Goal: Answer question/provide support: Share knowledge or assist other users

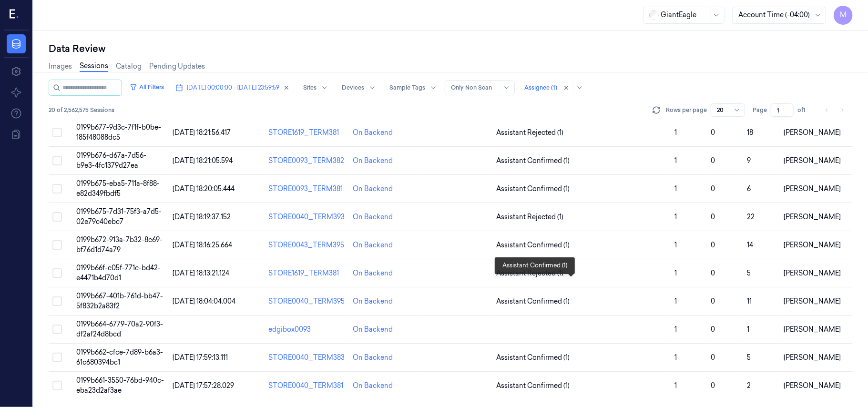
scroll to position [180, 0]
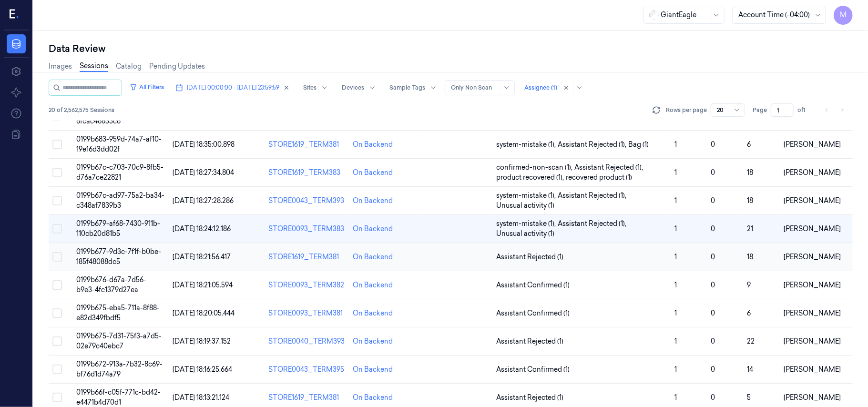
click at [115, 256] on span "0199b677-9d3c-7f1f-b0be-185f48088dc5" at bounding box center [118, 256] width 85 height 19
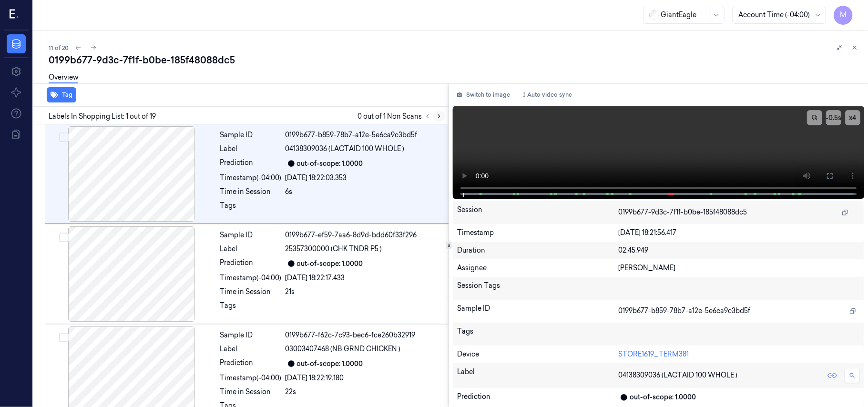
click at [437, 115] on icon at bounding box center [439, 116] width 7 height 7
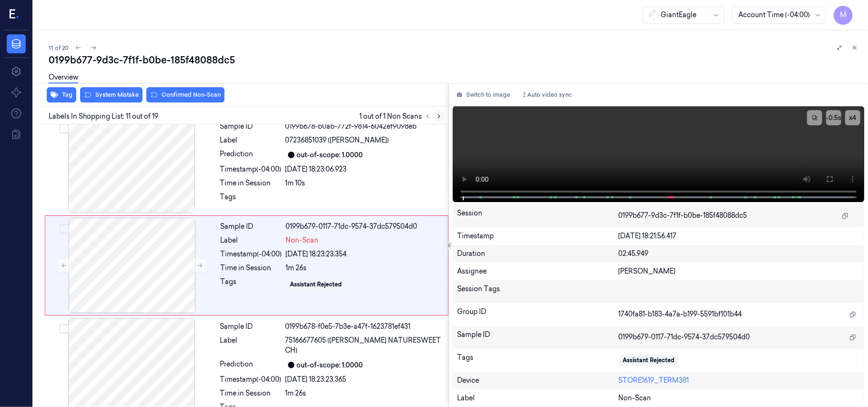
scroll to position [912, 0]
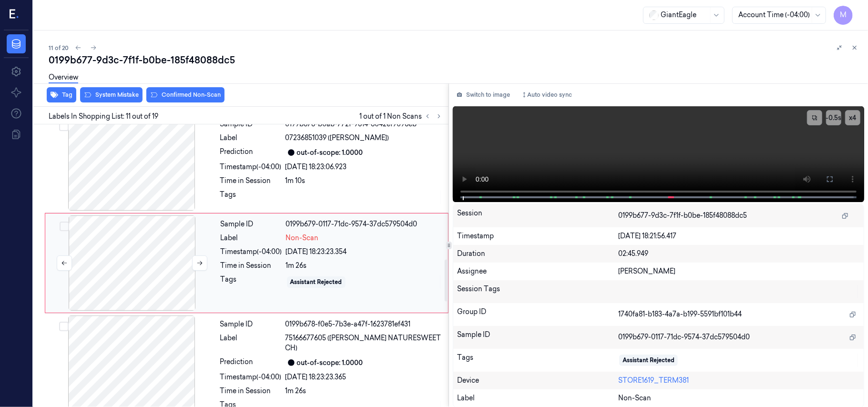
click at [139, 250] on div at bounding box center [132, 262] width 170 height 95
click at [150, 176] on div at bounding box center [132, 162] width 170 height 95
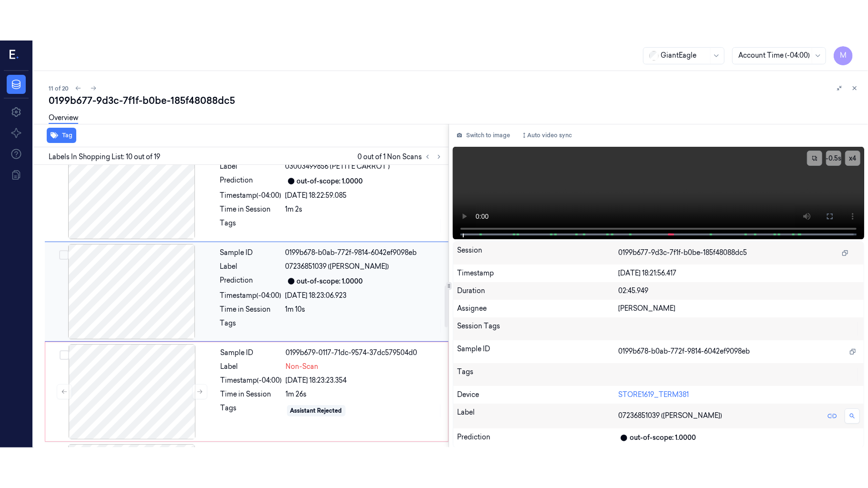
scroll to position [811, 0]
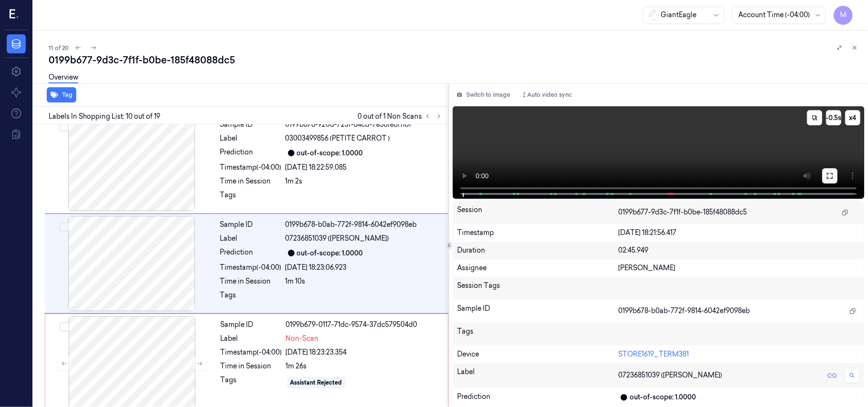
click at [826, 176] on icon at bounding box center [830, 176] width 8 height 8
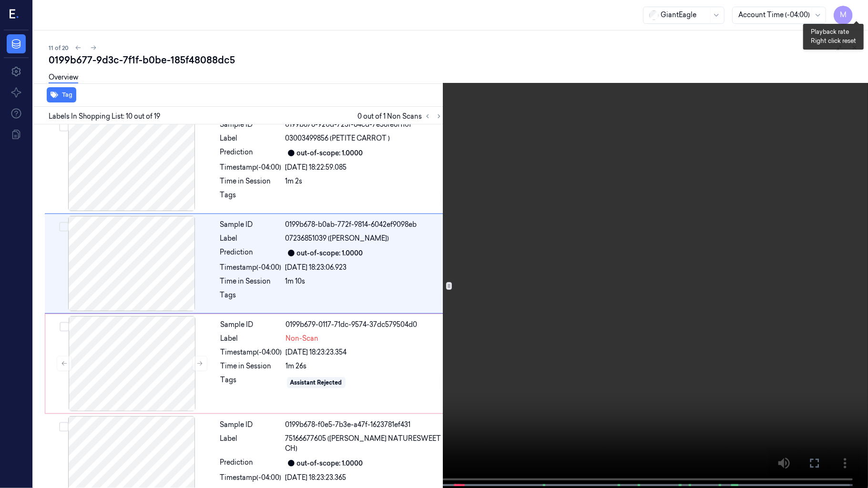
click at [851, 10] on button "x 4" at bounding box center [856, 11] width 15 height 15
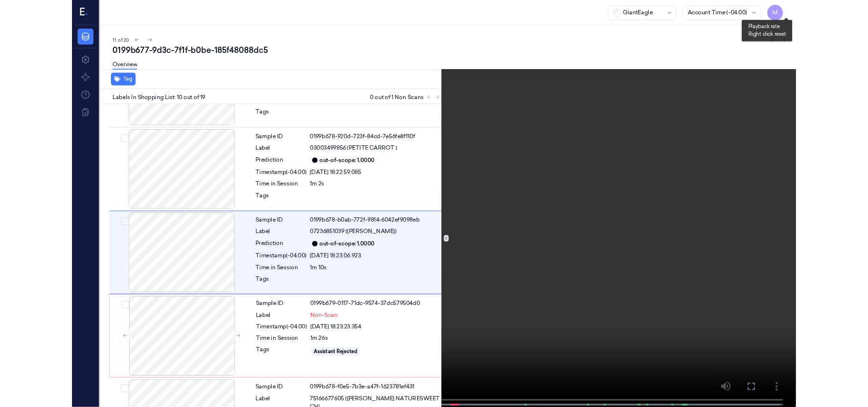
scroll to position [771, 0]
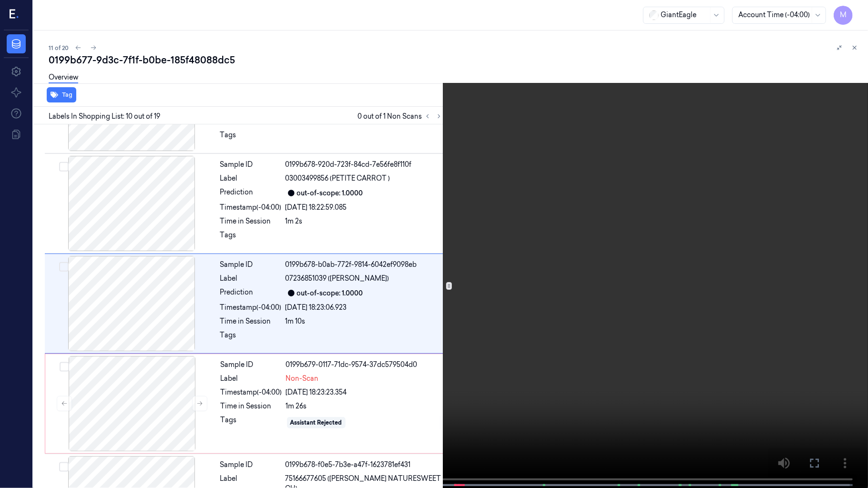
click at [643, 204] on video at bounding box center [434, 245] width 868 height 490
click at [678, 276] on video at bounding box center [434, 245] width 868 height 490
click at [0, 0] on button at bounding box center [0, 0] width 0 height 0
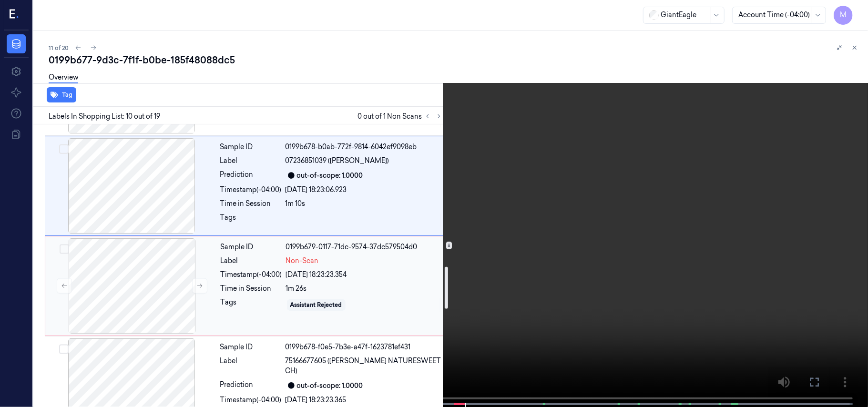
scroll to position [962, 0]
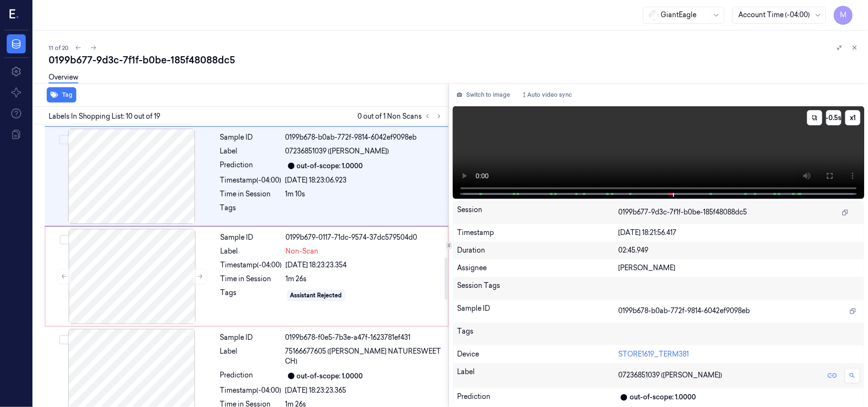
click at [689, 141] on video at bounding box center [658, 152] width 411 height 92
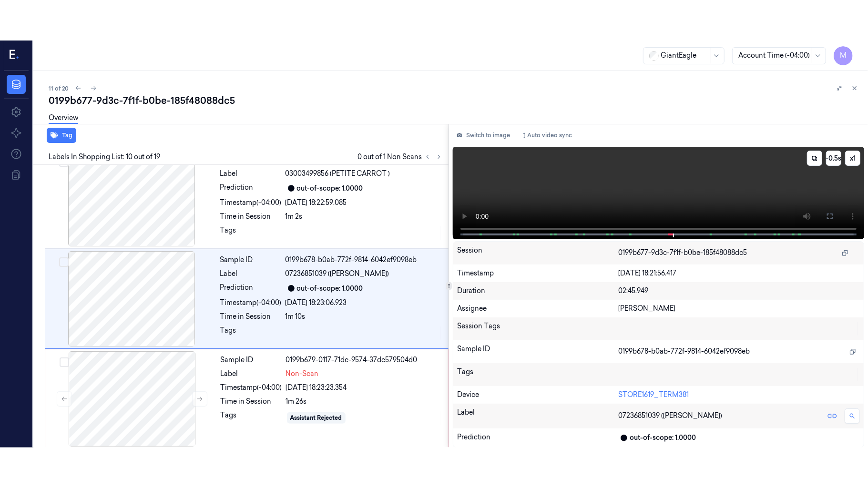
scroll to position [811, 0]
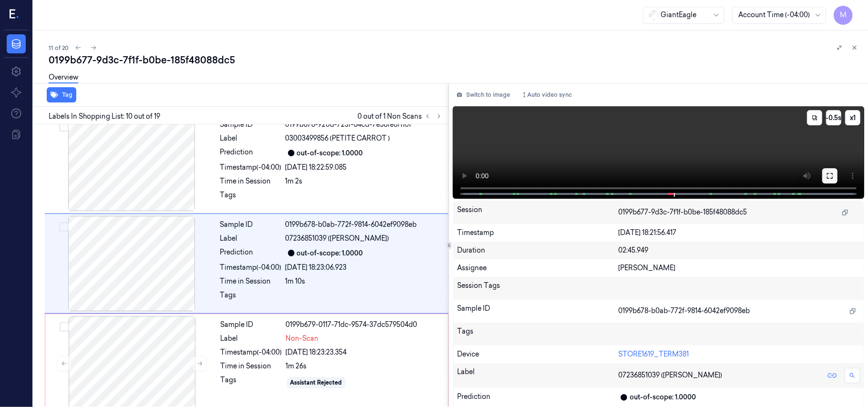
click at [827, 173] on icon at bounding box center [830, 176] width 6 height 6
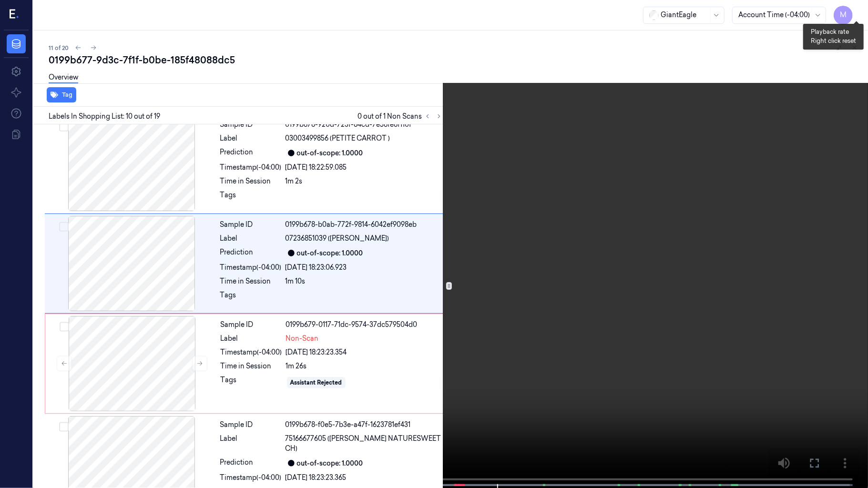
click at [858, 7] on button "x 1" at bounding box center [856, 11] width 15 height 15
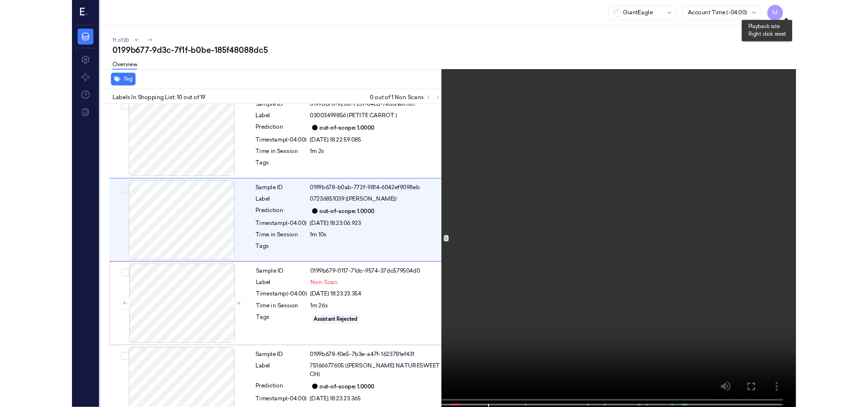
scroll to position [771, 0]
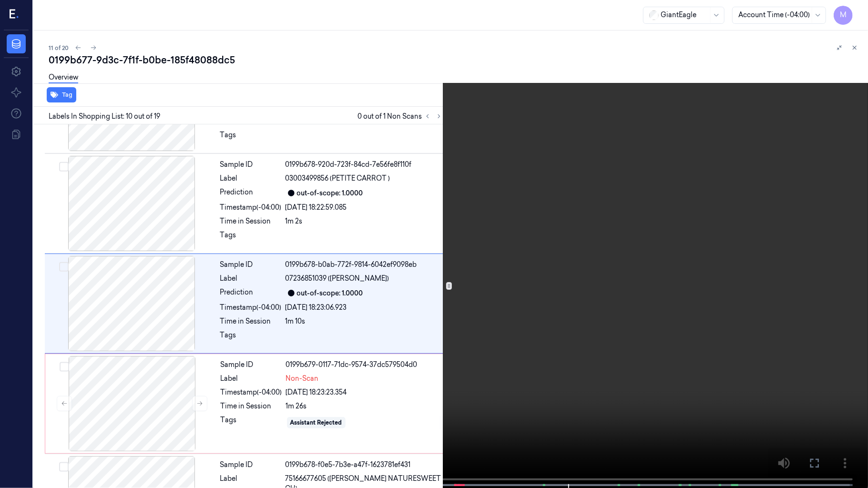
click at [676, 232] on video at bounding box center [434, 245] width 868 height 490
click at [0, 0] on button at bounding box center [0, 0] width 0 height 0
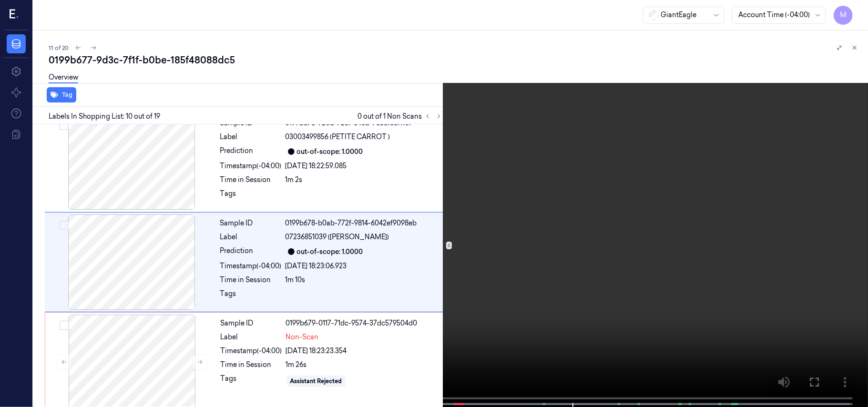
scroll to position [811, 0]
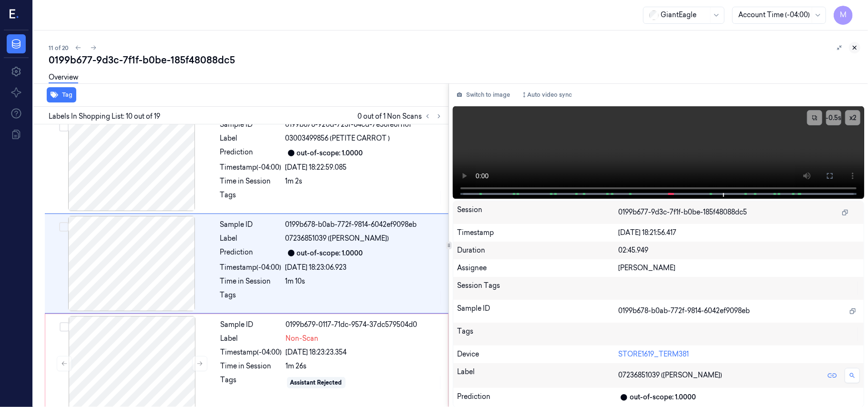
click at [855, 47] on icon at bounding box center [854, 47] width 3 height 3
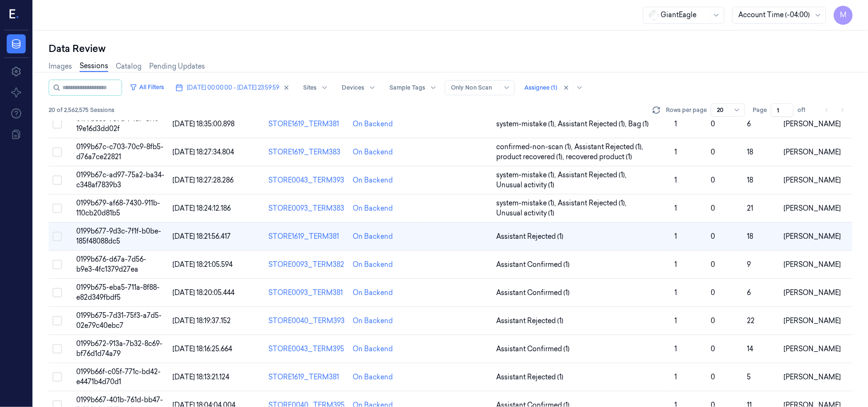
scroll to position [184, 0]
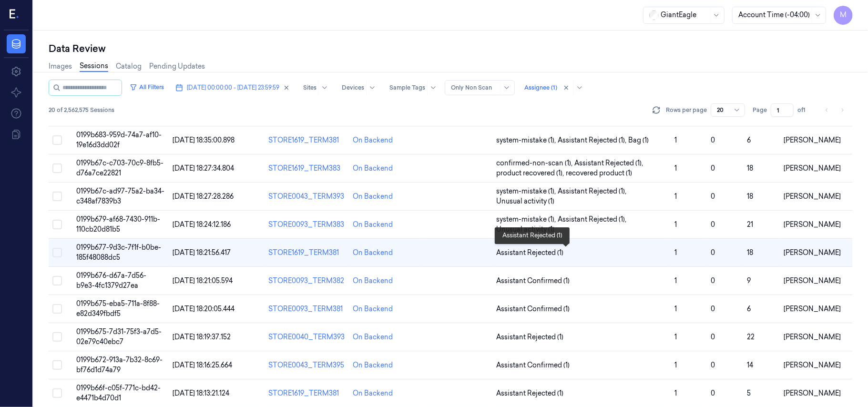
click at [515, 254] on span "Assistant Rejected (1)" at bounding box center [529, 253] width 67 height 10
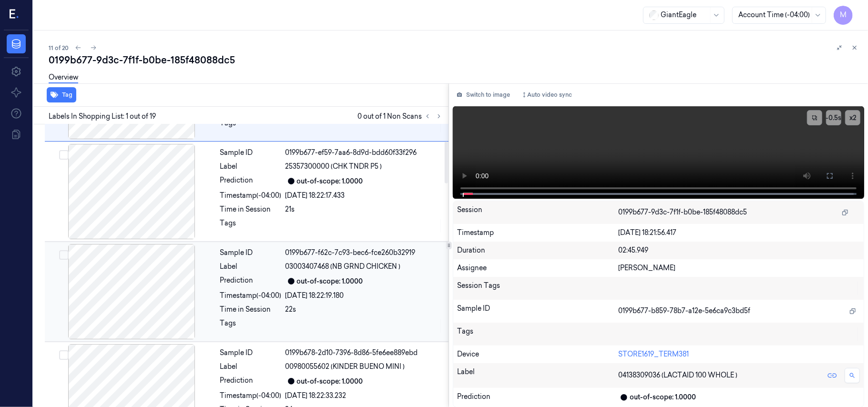
scroll to position [127, 0]
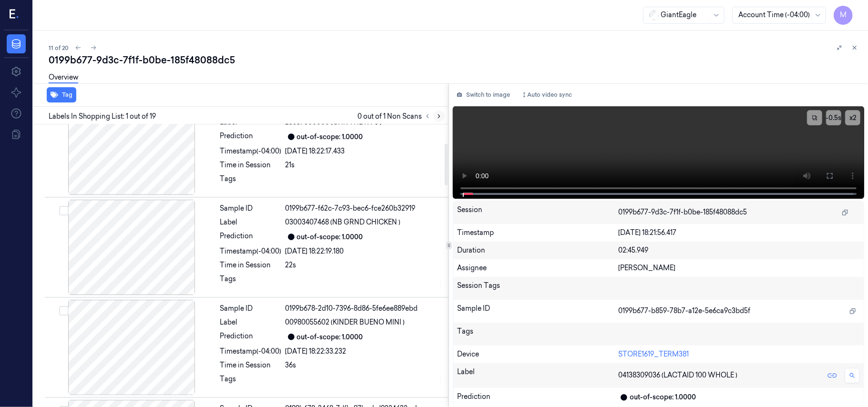
click at [438, 117] on icon at bounding box center [439, 116] width 2 height 3
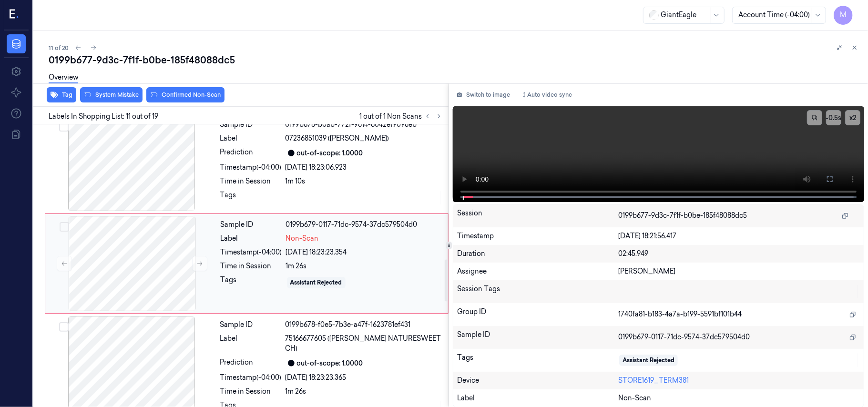
scroll to position [912, 0]
click at [149, 254] on div at bounding box center [132, 262] width 170 height 95
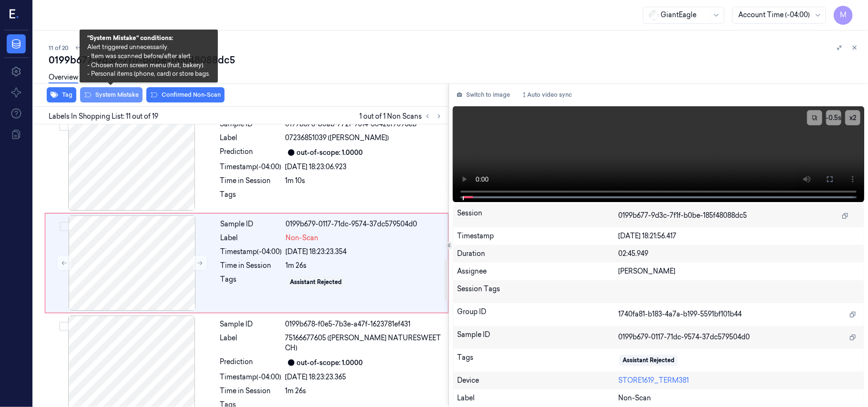
click at [125, 91] on button "System Mistake" at bounding box center [111, 94] width 62 height 15
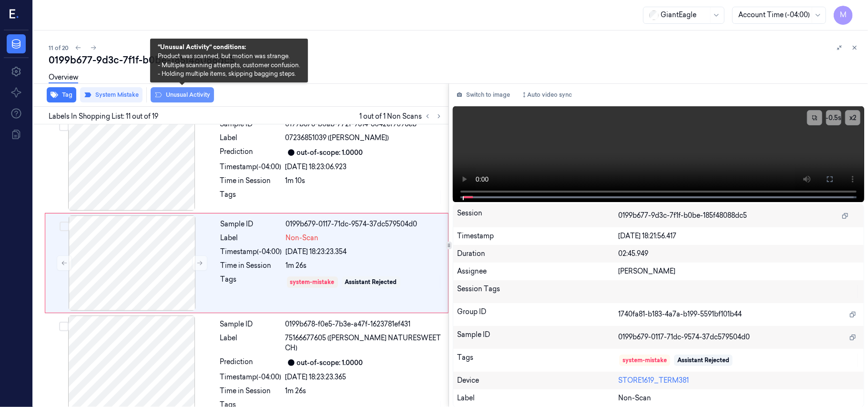
click at [185, 94] on button "Unusual Activity" at bounding box center [182, 94] width 63 height 15
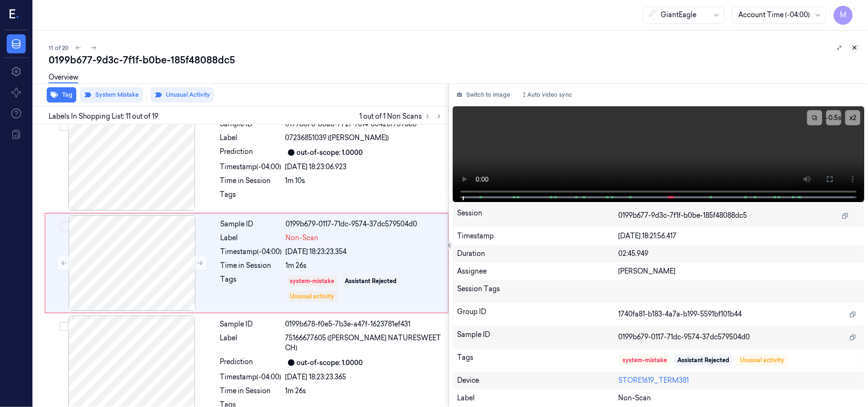
click at [856, 46] on icon at bounding box center [854, 47] width 7 height 7
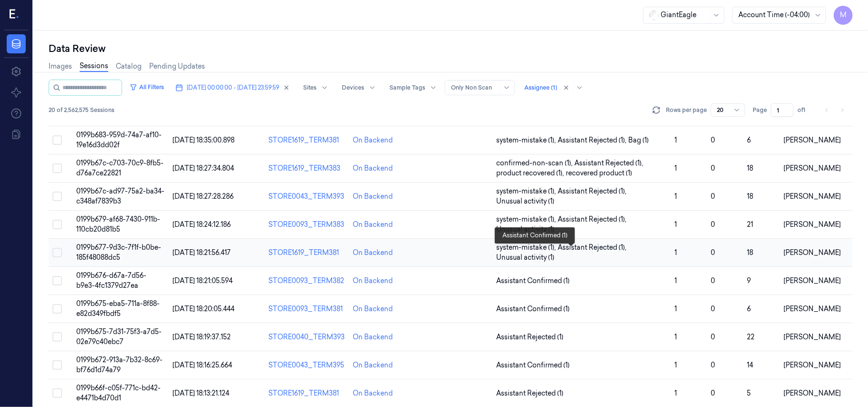
scroll to position [248, 0]
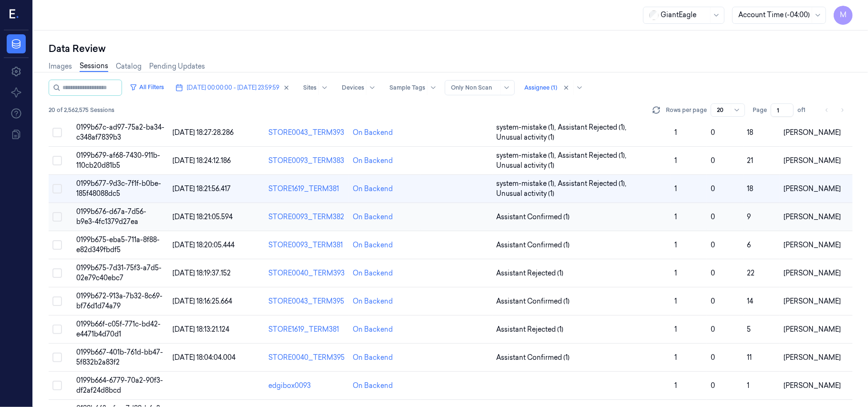
click at [106, 214] on span "0199b676-d67a-7d56-b9e3-4fc1379d27ea" at bounding box center [111, 216] width 70 height 19
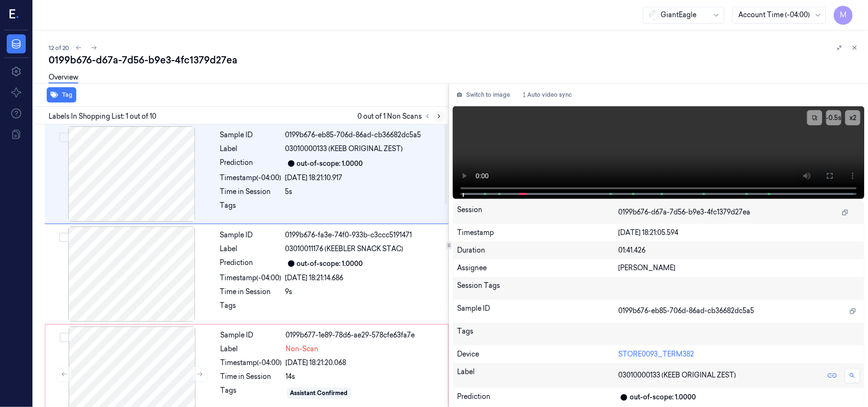
click at [438, 117] on icon at bounding box center [439, 116] width 7 height 7
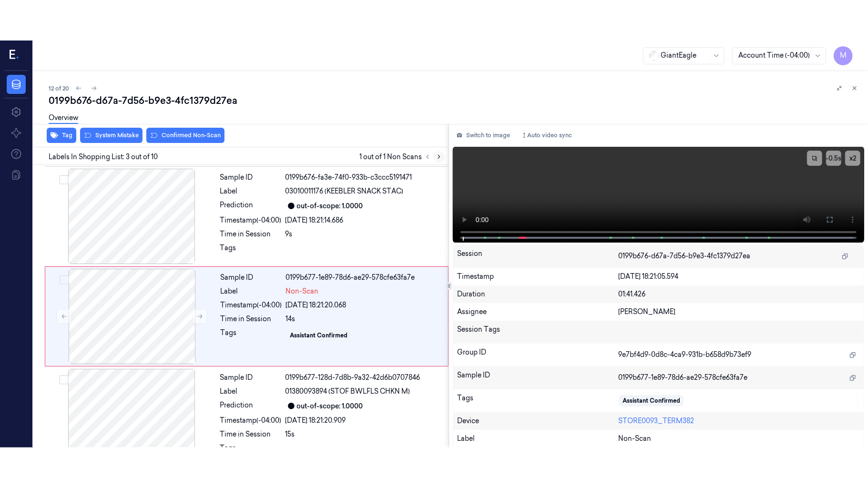
scroll to position [109, 0]
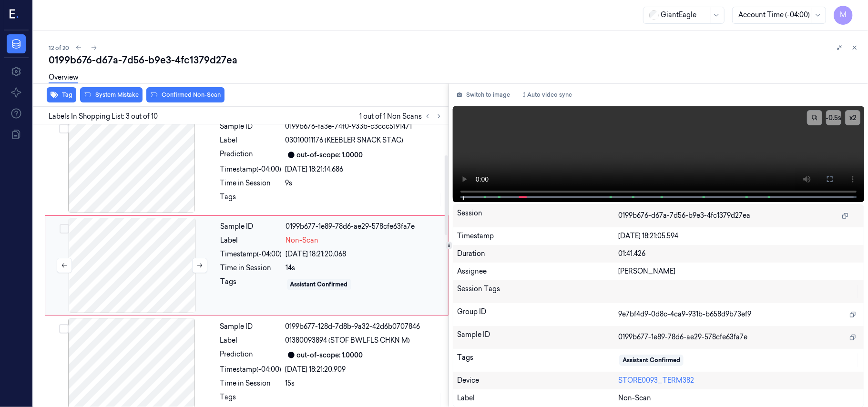
click at [144, 252] on div at bounding box center [132, 265] width 170 height 95
click at [828, 175] on icon at bounding box center [830, 179] width 8 height 8
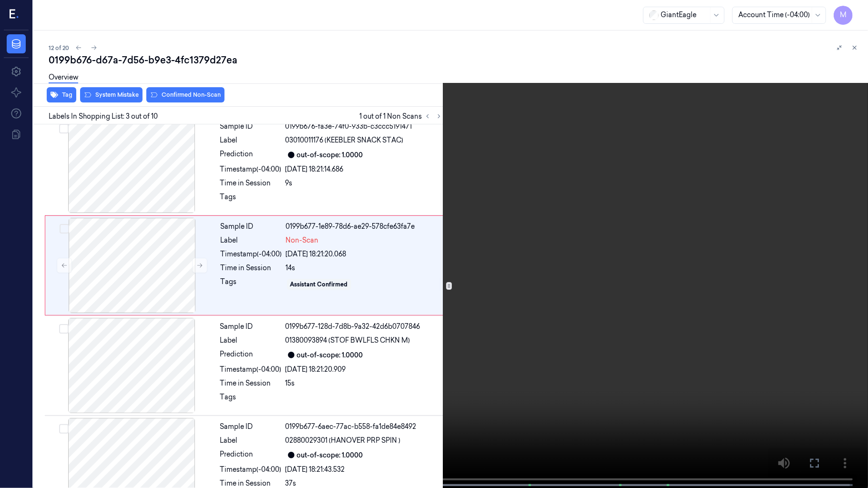
click at [633, 214] on video at bounding box center [434, 245] width 868 height 490
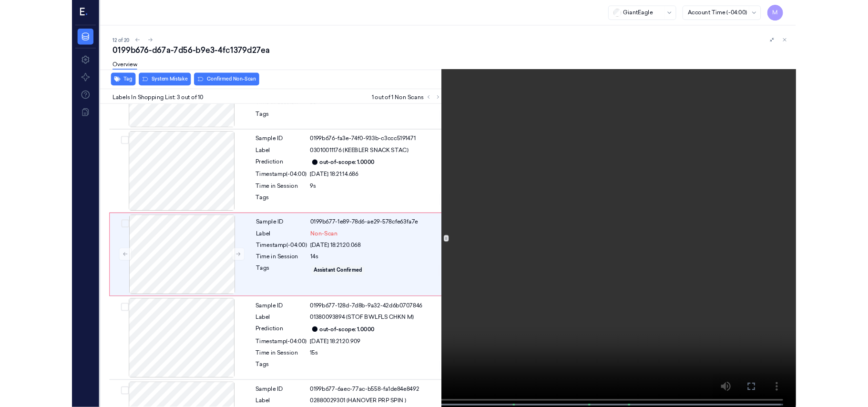
scroll to position [69, 0]
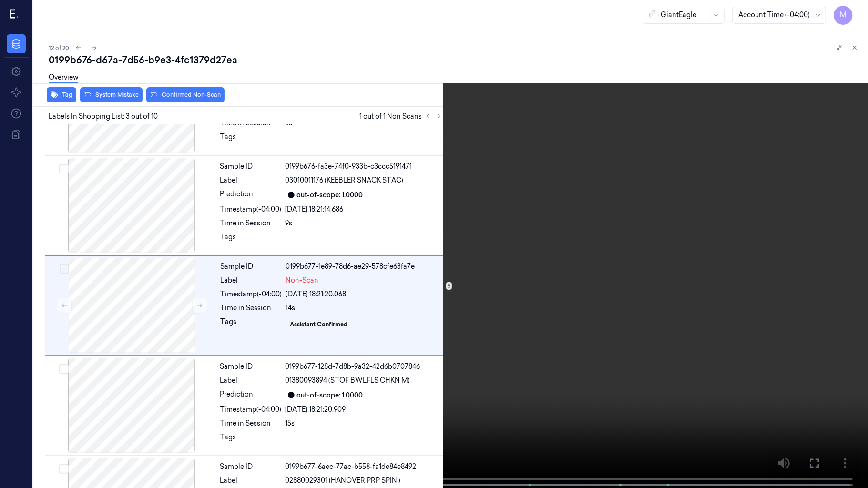
click at [554, 193] on video at bounding box center [434, 245] width 868 height 490
click at [0, 0] on icon at bounding box center [0, 0] width 0 height 0
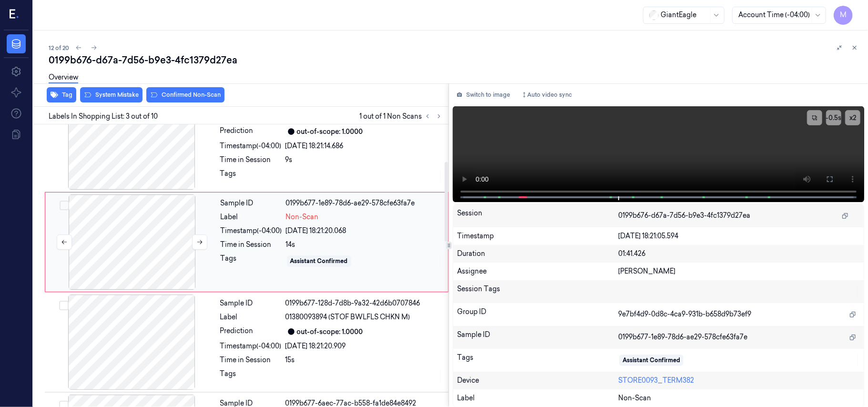
click at [152, 233] on div at bounding box center [132, 241] width 170 height 95
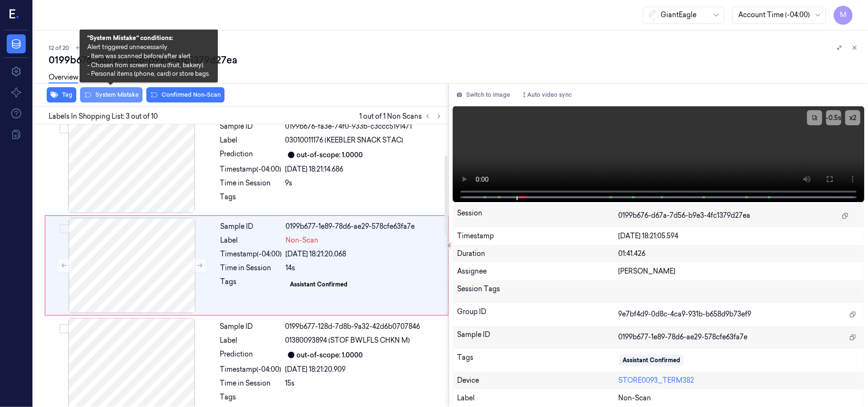
click at [119, 92] on button "System Mistake" at bounding box center [111, 94] width 62 height 15
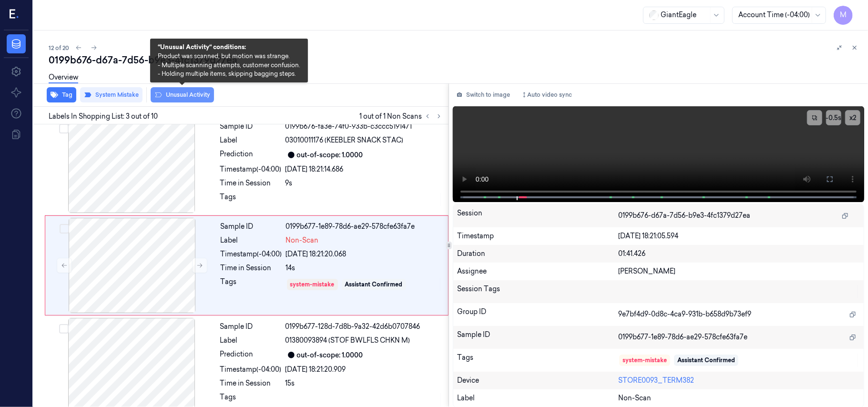
click at [189, 93] on button "Unusual Activity" at bounding box center [182, 94] width 63 height 15
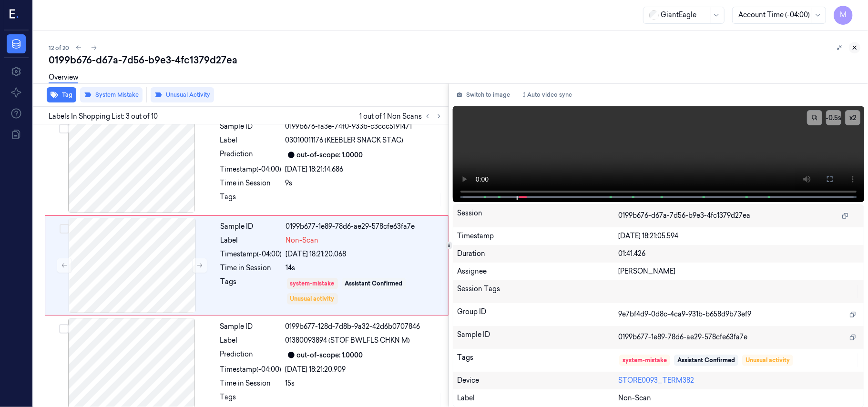
click at [854, 46] on icon at bounding box center [854, 47] width 7 height 7
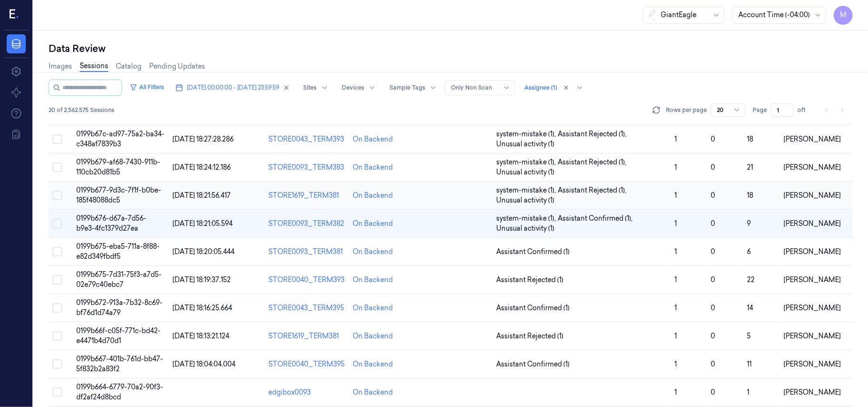
scroll to position [254, 0]
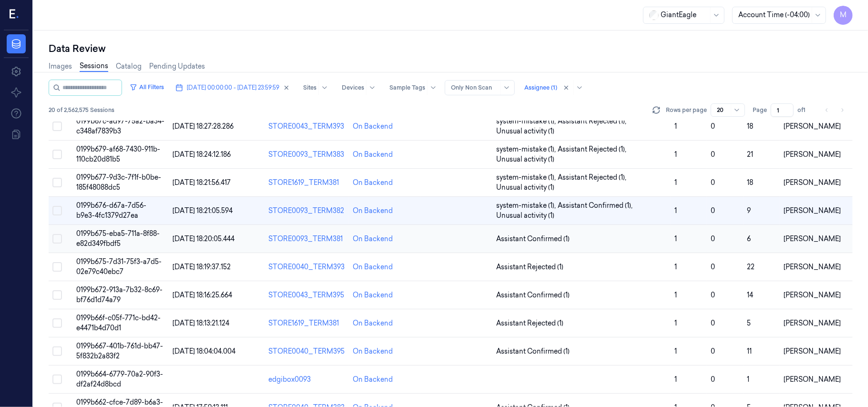
click at [109, 233] on span "0199b675-eba5-711a-8f88-e82d349fbdf5" at bounding box center [117, 238] width 83 height 19
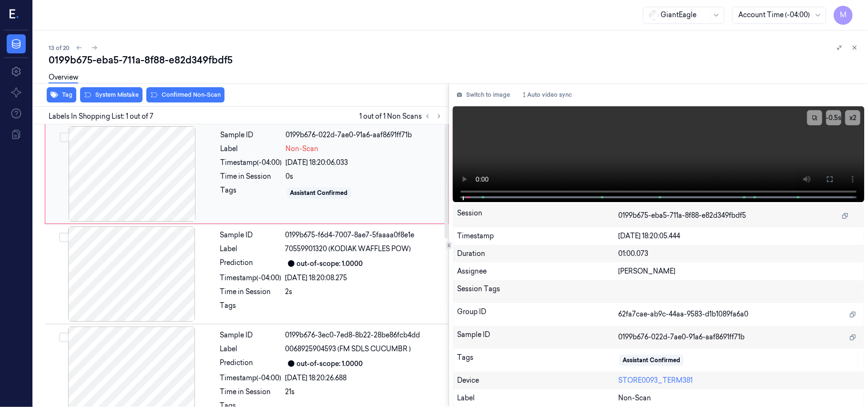
click at [135, 155] on div at bounding box center [132, 173] width 170 height 95
click at [830, 174] on button at bounding box center [829, 179] width 15 height 15
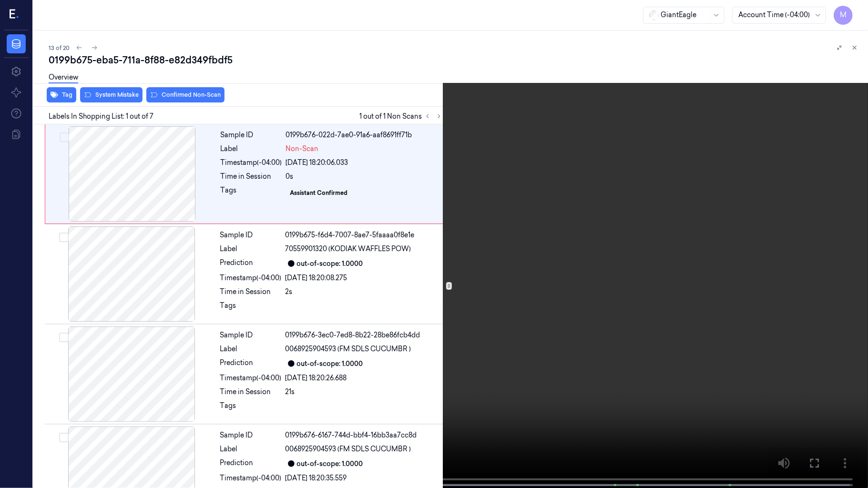
click at [517, 173] on video at bounding box center [434, 245] width 868 height 490
click at [536, 162] on video at bounding box center [434, 245] width 868 height 490
click at [412, 274] on video at bounding box center [434, 245] width 868 height 490
click at [0, 0] on icon at bounding box center [0, 0] width 0 height 0
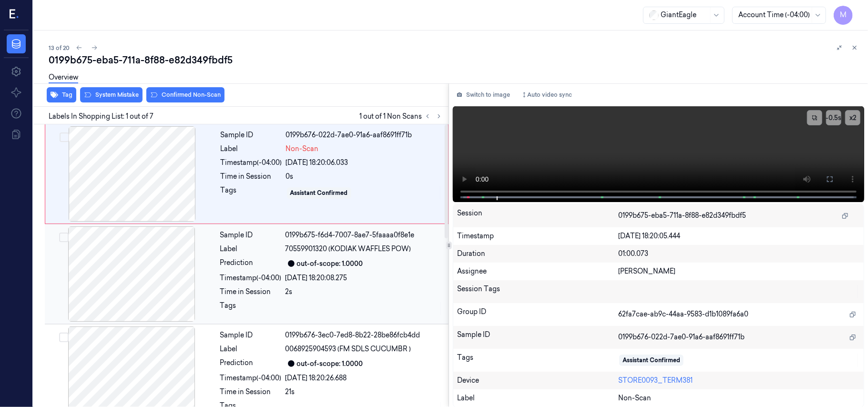
click at [133, 269] on div at bounding box center [132, 273] width 170 height 95
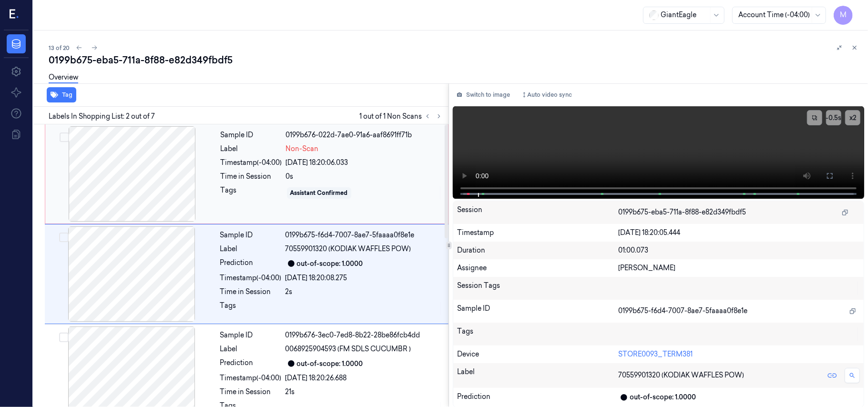
click at [132, 192] on div at bounding box center [132, 173] width 170 height 95
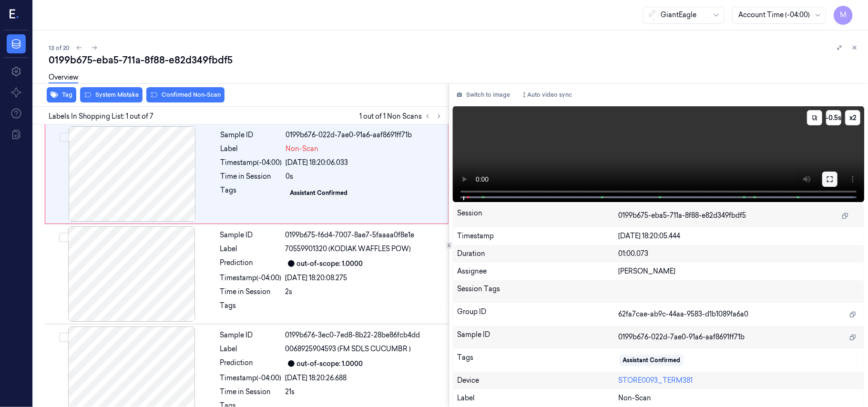
click at [830, 175] on icon at bounding box center [830, 179] width 8 height 8
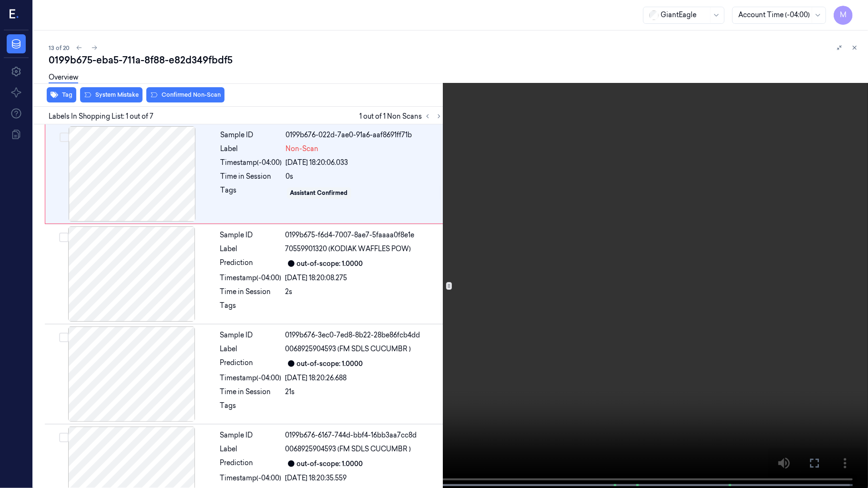
click at [586, 238] on video at bounding box center [434, 245] width 868 height 490
click at [0, 0] on icon at bounding box center [0, 0] width 0 height 0
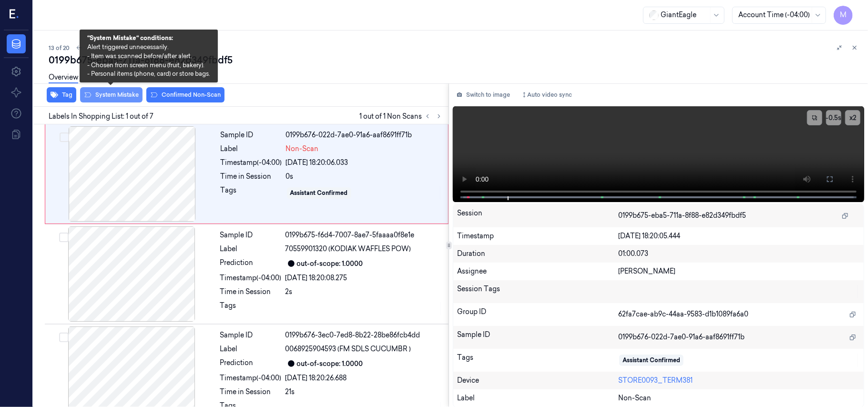
click at [121, 97] on button "System Mistake" at bounding box center [111, 94] width 62 height 15
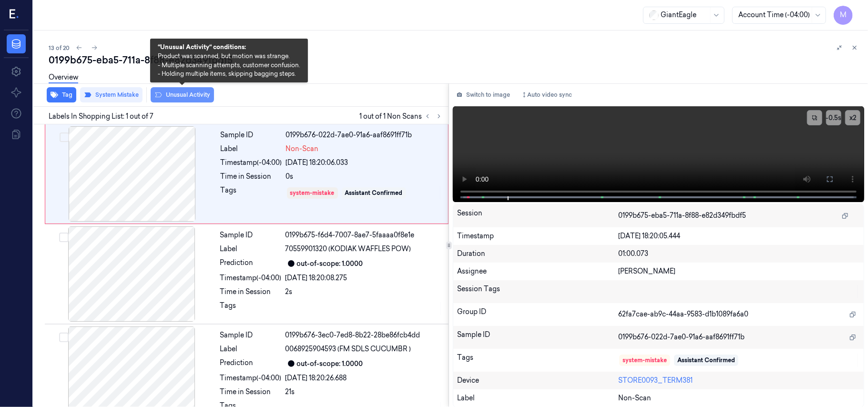
click at [185, 93] on button "Unusual Activity" at bounding box center [182, 94] width 63 height 15
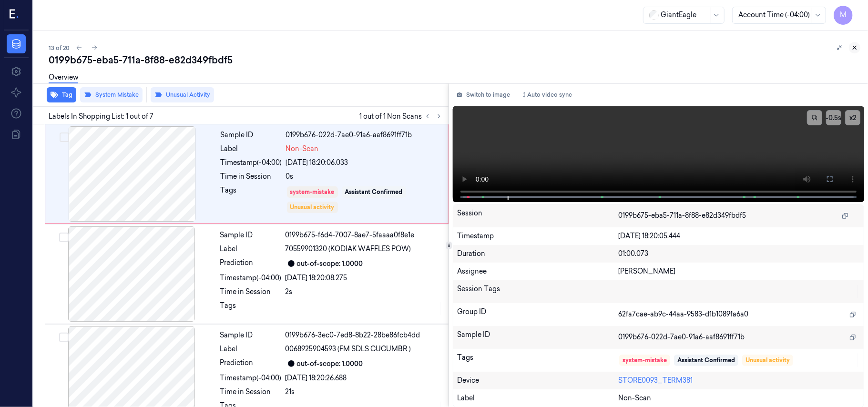
click at [854, 48] on icon at bounding box center [854, 47] width 3 height 3
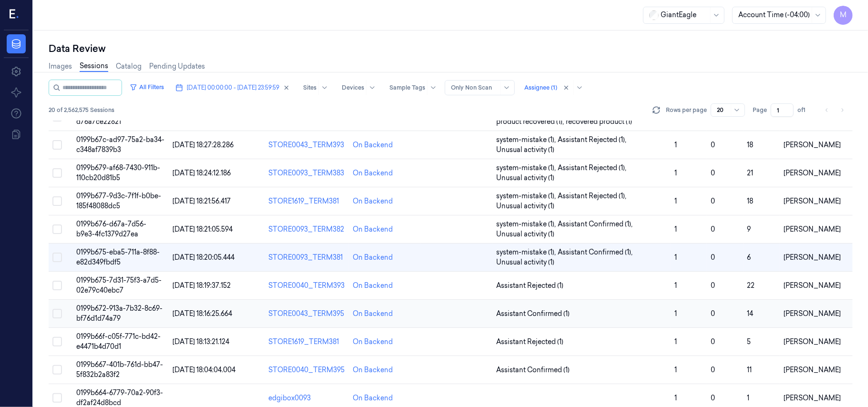
scroll to position [307, 0]
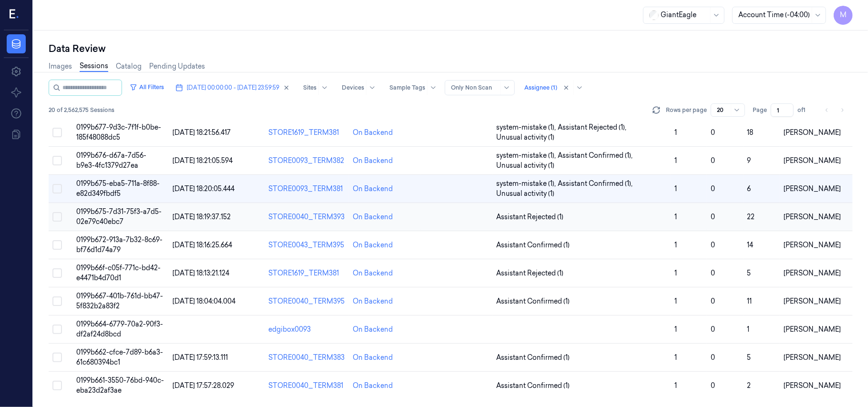
click at [113, 217] on span "0199b675-7d31-75f3-a7d5-02e79c40ebc7" at bounding box center [118, 216] width 85 height 19
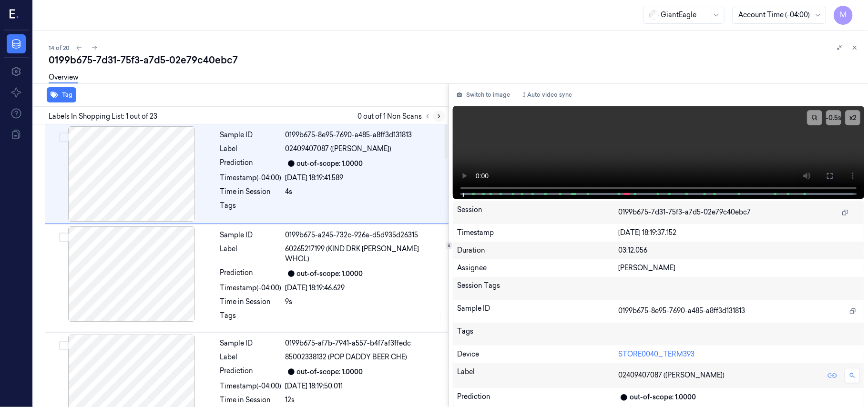
click at [438, 113] on icon at bounding box center [439, 116] width 7 height 7
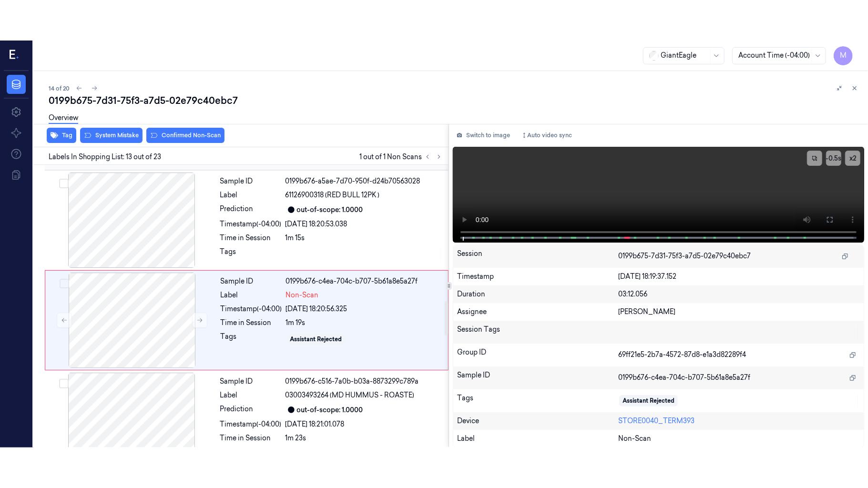
scroll to position [1112, 0]
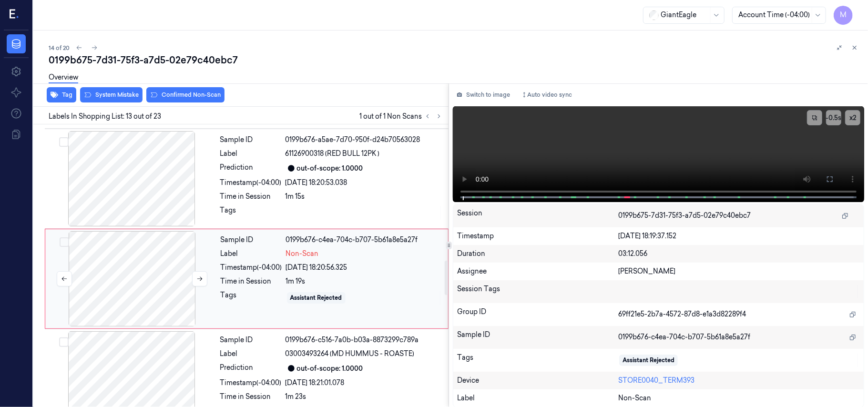
click at [128, 254] on div at bounding box center [132, 278] width 170 height 95
click at [828, 177] on icon at bounding box center [830, 179] width 8 height 8
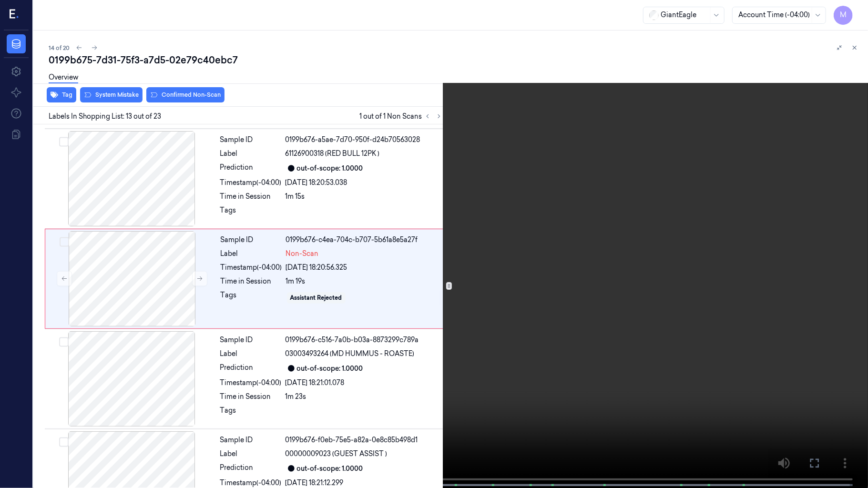
click at [469, 241] on video at bounding box center [434, 245] width 868 height 490
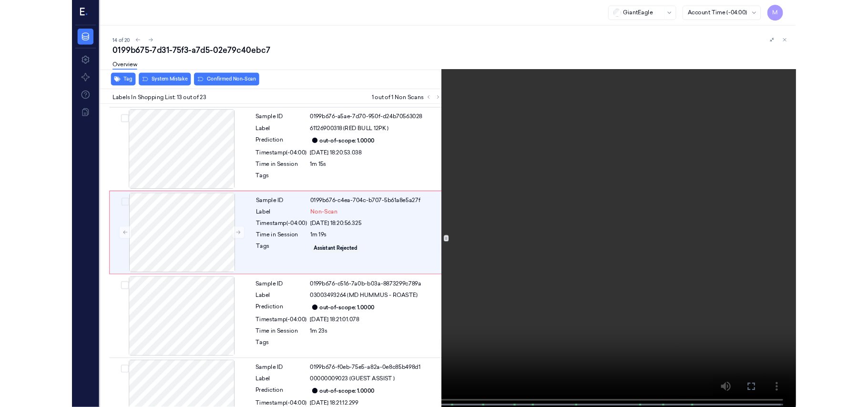
scroll to position [1072, 0]
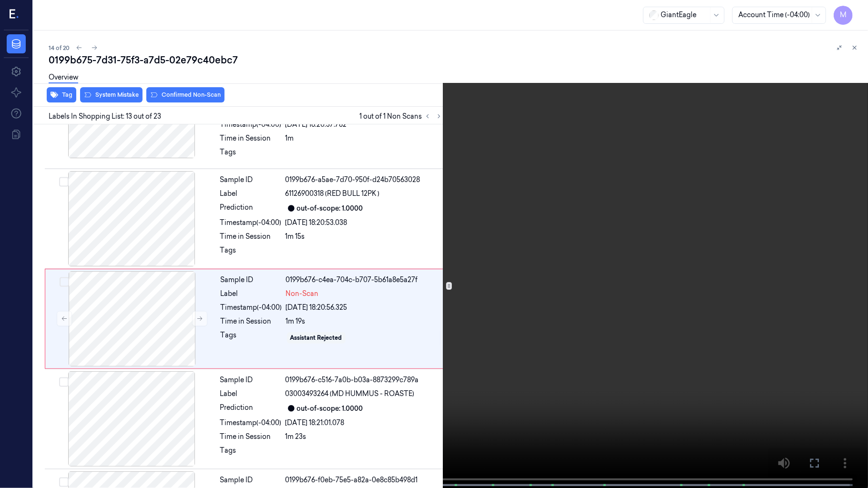
click at [510, 240] on video at bounding box center [434, 245] width 868 height 490
drag, startPoint x: 809, startPoint y: 460, endPoint x: 810, endPoint y: 405, distance: 55.3
click at [0, 0] on icon at bounding box center [0, 0] width 0 height 0
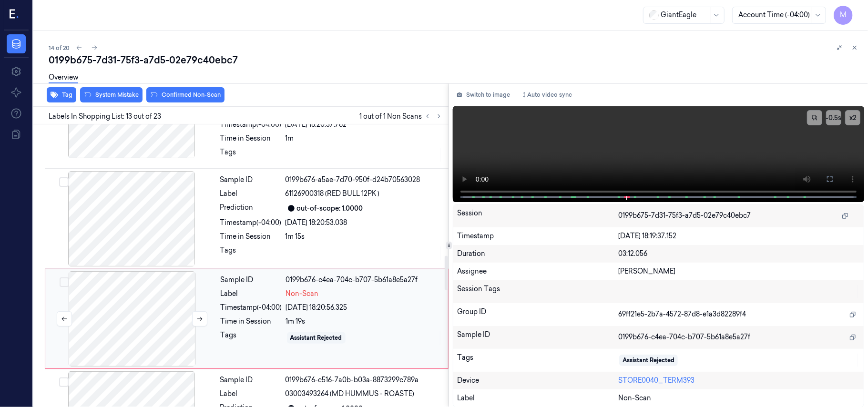
click at [144, 284] on div at bounding box center [132, 318] width 170 height 95
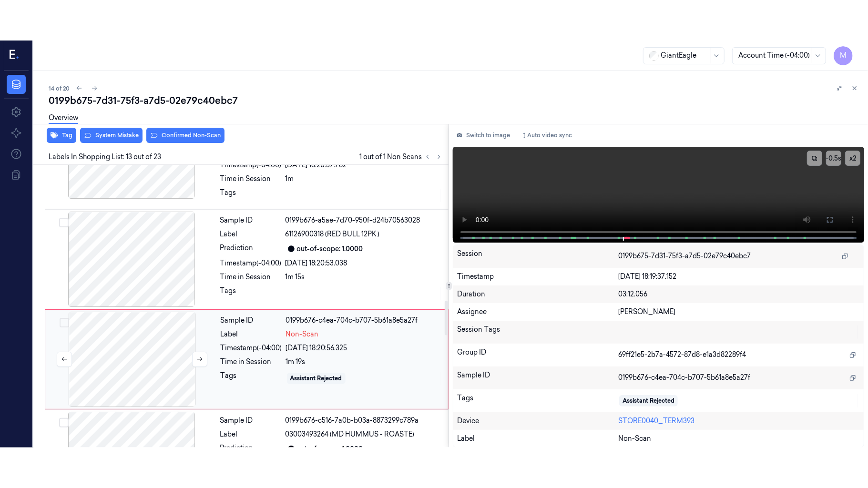
scroll to position [1112, 0]
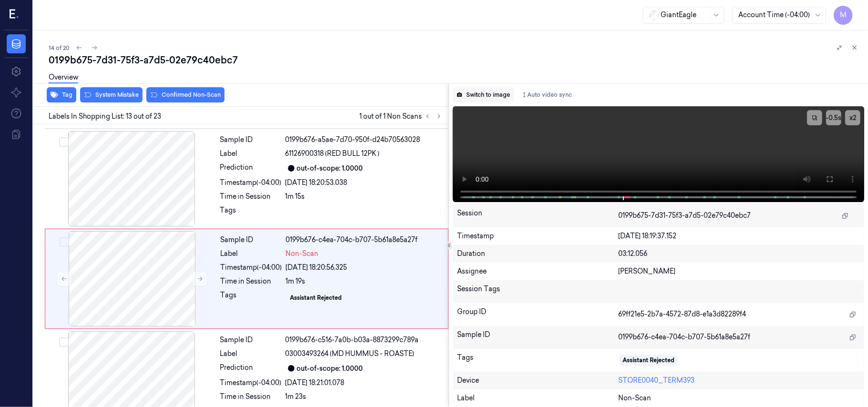
click at [494, 96] on button "Switch to image" at bounding box center [483, 94] width 61 height 15
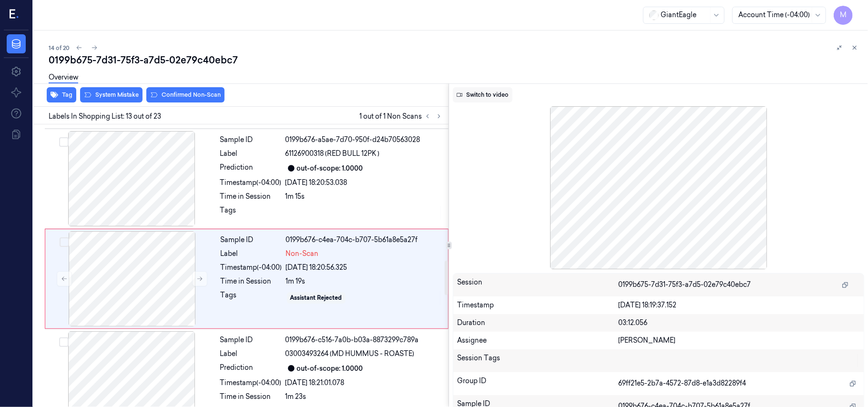
click at [500, 91] on button "Switch to video" at bounding box center [483, 94] width 60 height 15
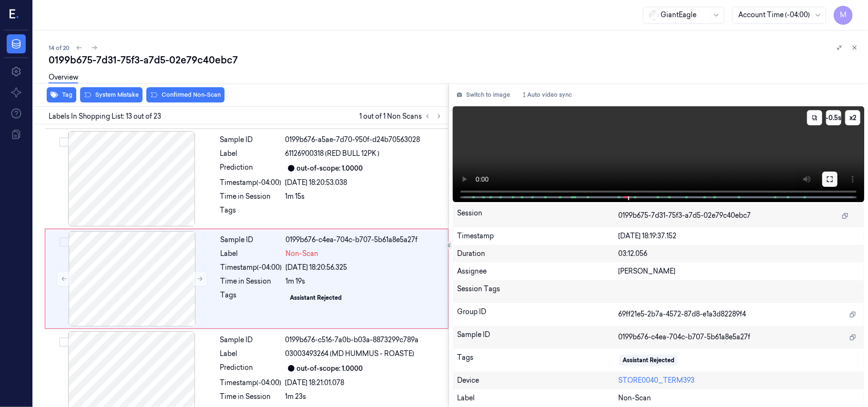
click at [834, 178] on button at bounding box center [829, 179] width 15 height 15
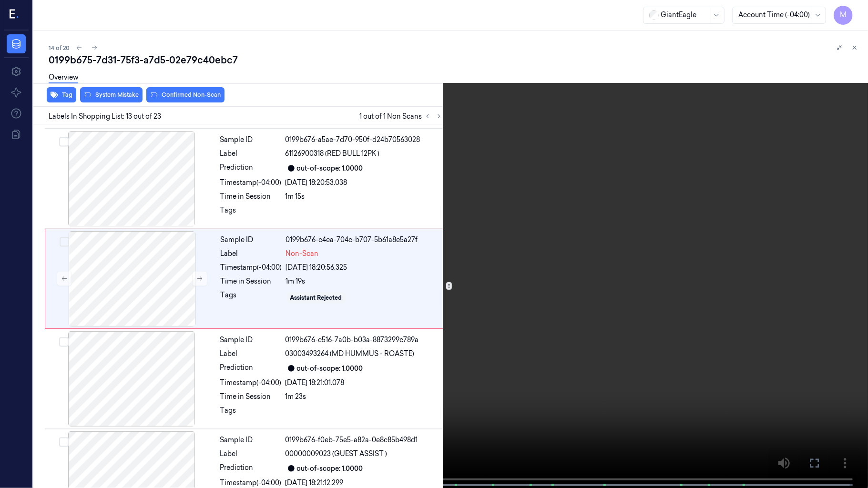
click at [437, 325] on video at bounding box center [434, 245] width 868 height 490
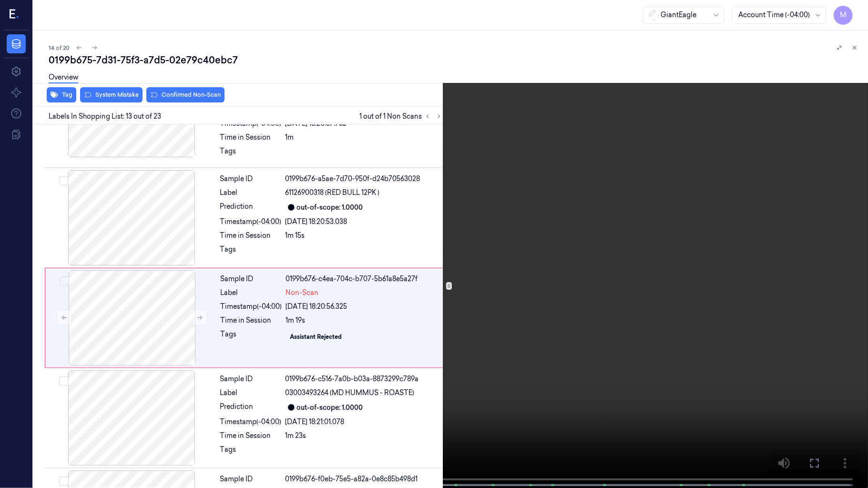
scroll to position [1072, 0]
click at [252, 406] on span at bounding box center [249, 485] width 5 height 5
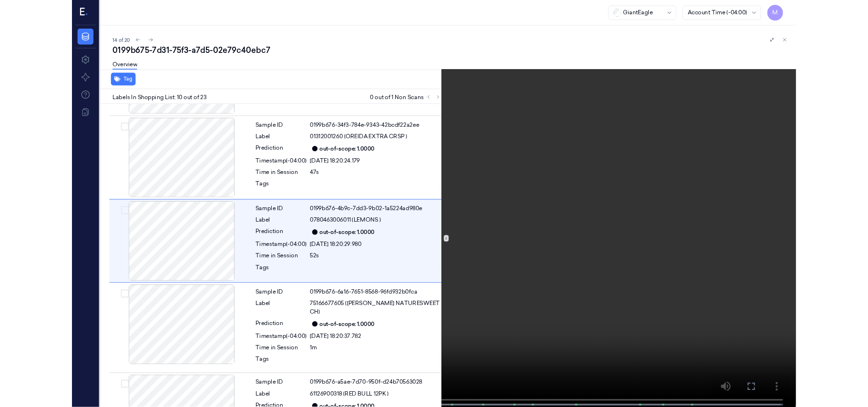
scroll to position [771, 0]
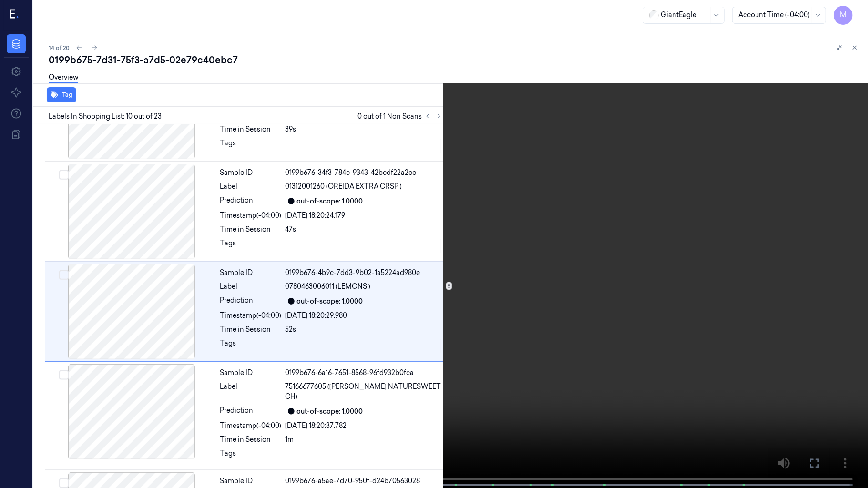
click at [399, 290] on video at bounding box center [434, 245] width 868 height 490
click at [256, 383] on video at bounding box center [434, 245] width 868 height 490
drag, startPoint x: 812, startPoint y: 460, endPoint x: 768, endPoint y: 405, distance: 70.6
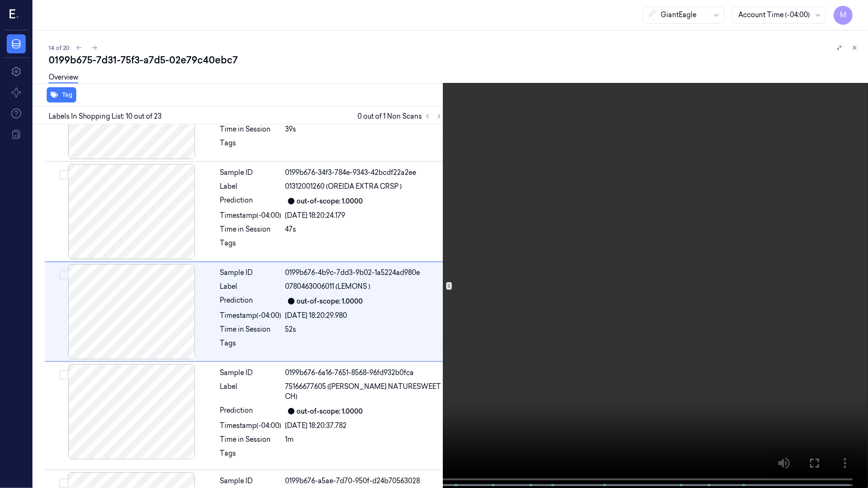
click at [0, 0] on icon at bounding box center [0, 0] width 0 height 0
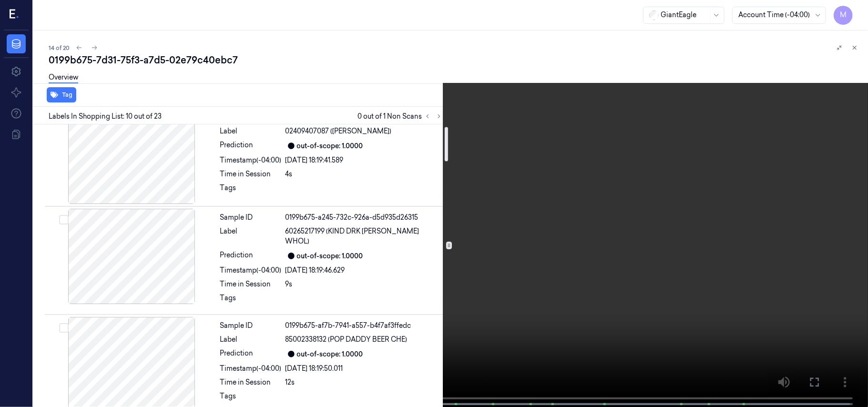
scroll to position [9, 0]
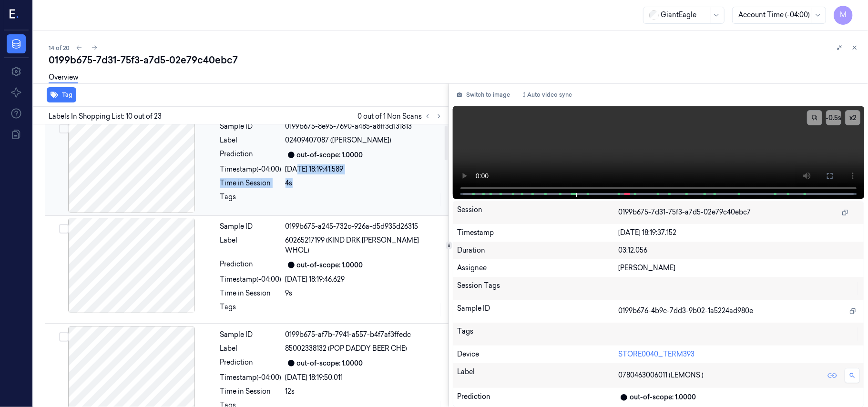
click at [296, 175] on div "Sample ID 0199b675-8e95-7690-a485-a8ff3d131813 Label 02409407087 (DE CECCO CAVA…" at bounding box center [331, 165] width 230 height 95
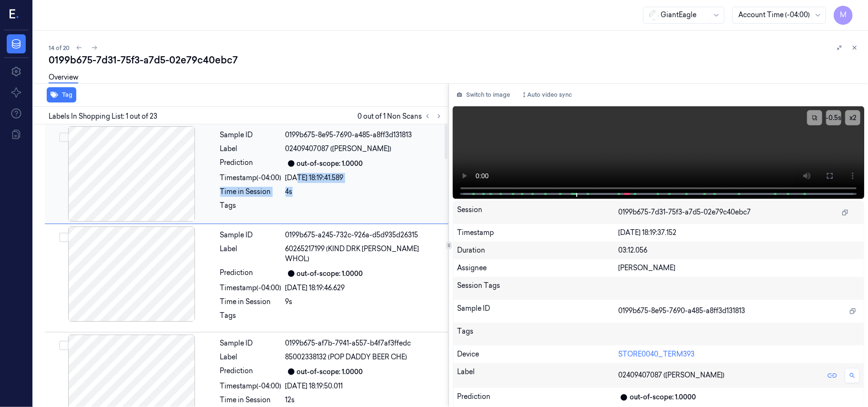
click at [365, 186] on div "Sample ID 0199b675-8e95-7690-a485-a8ff3d131813 Label 02409407087 (DE CECCO CAVA…" at bounding box center [331, 173] width 230 height 95
click at [378, 150] on span "02409407087 ([PERSON_NAME])" at bounding box center [338, 149] width 106 height 10
click at [689, 147] on video at bounding box center [658, 152] width 411 height 92
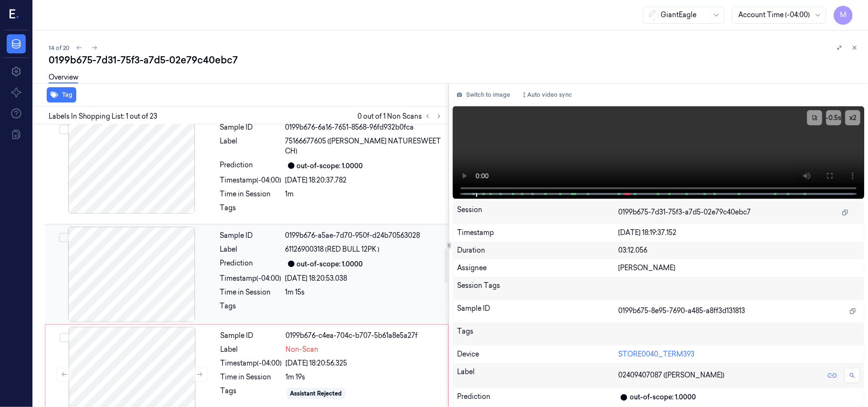
click at [100, 243] on div at bounding box center [132, 274] width 170 height 95
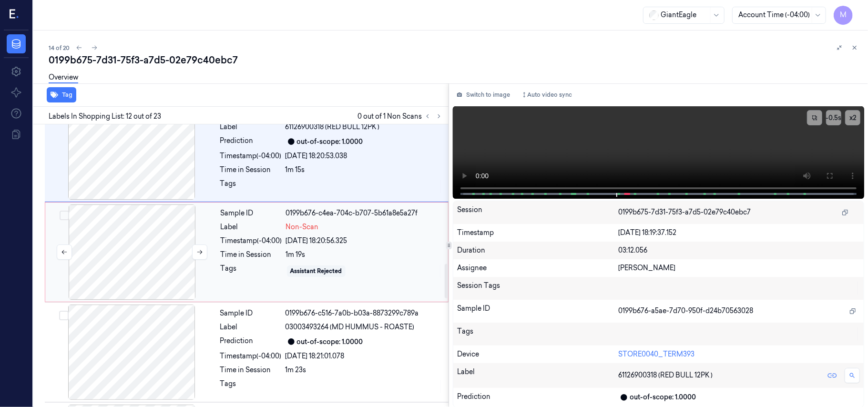
click at [138, 236] on div at bounding box center [132, 251] width 170 height 95
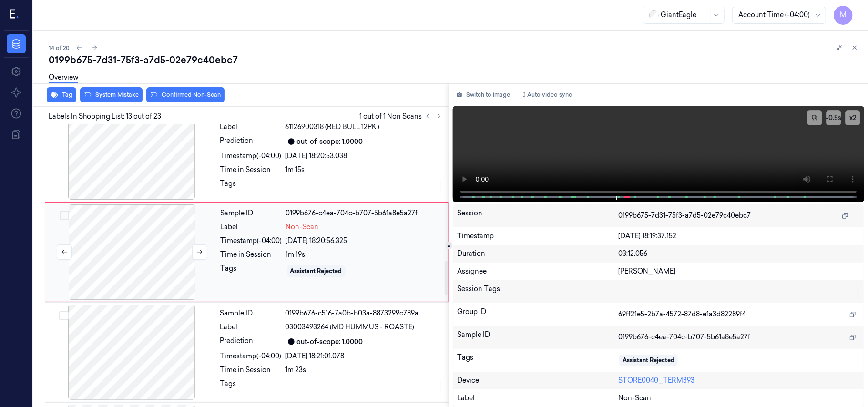
scroll to position [1112, 0]
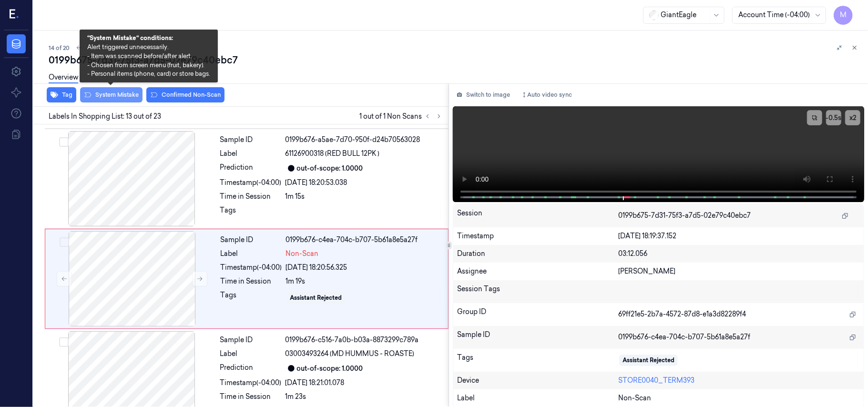
click at [108, 93] on button "System Mistake" at bounding box center [111, 94] width 62 height 15
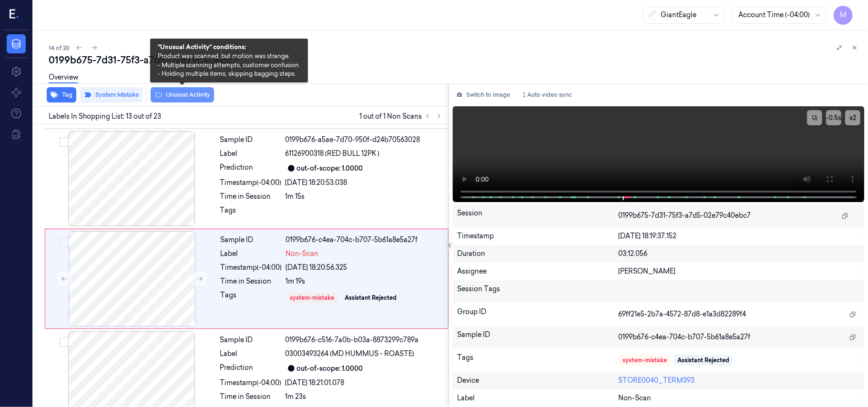
click at [185, 91] on button "Unusual Activity" at bounding box center [182, 94] width 63 height 15
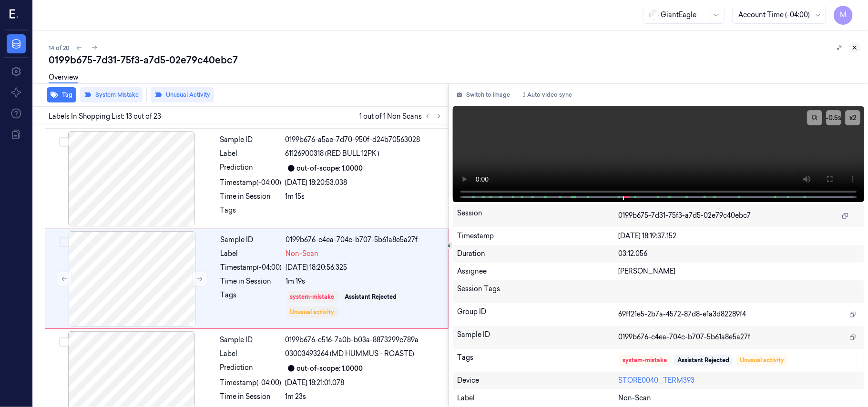
click at [856, 46] on icon at bounding box center [854, 47] width 7 height 7
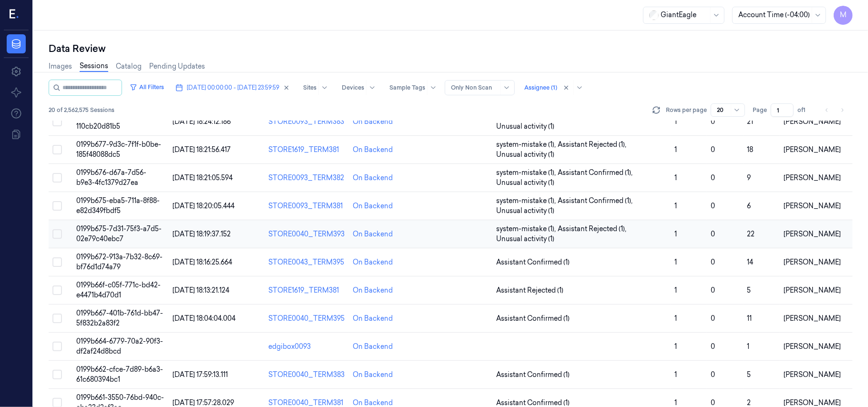
scroll to position [307, 0]
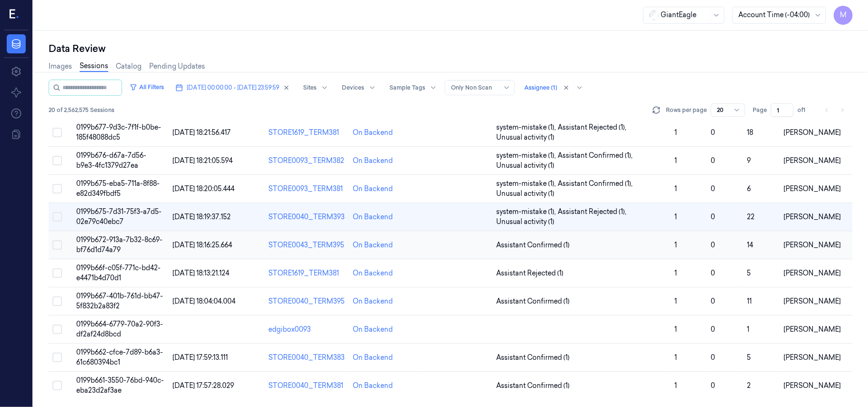
click at [132, 237] on span "0199b672-913a-7b32-8c69-bf76d1d74a79" at bounding box center [119, 244] width 86 height 19
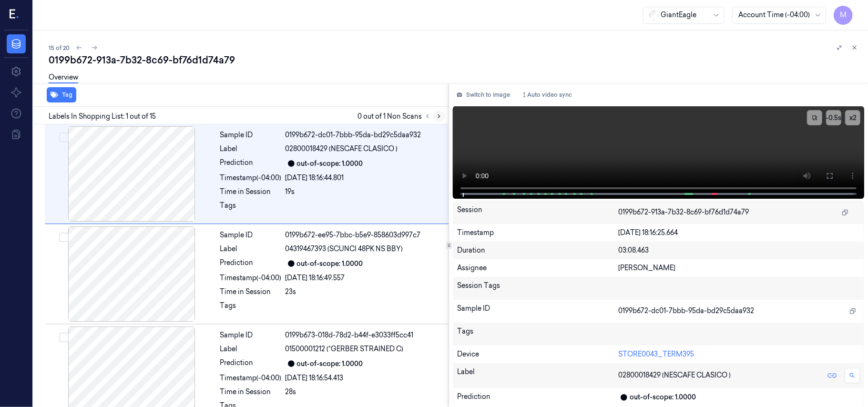
click at [439, 117] on icon at bounding box center [439, 116] width 7 height 7
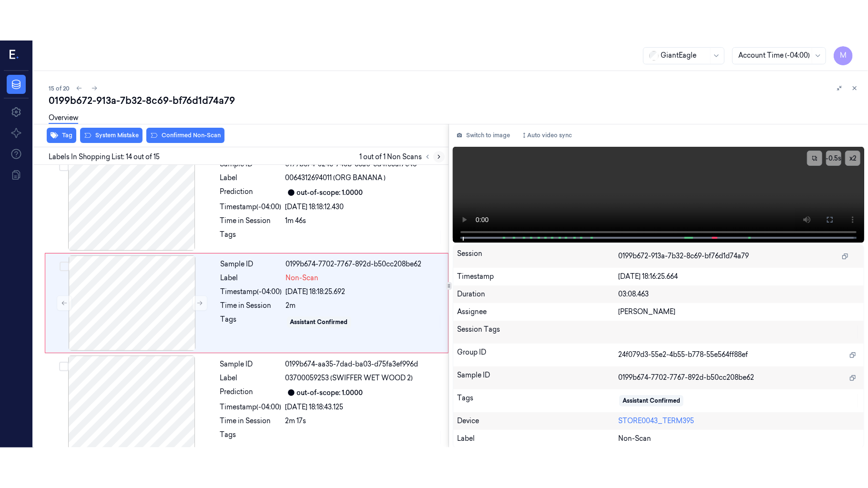
scroll to position [1213, 0]
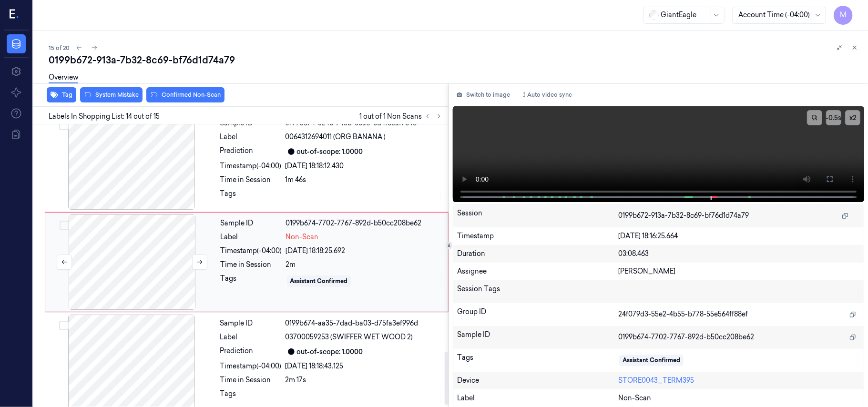
click at [96, 264] on div at bounding box center [132, 261] width 170 height 95
click at [832, 179] on icon at bounding box center [830, 179] width 8 height 8
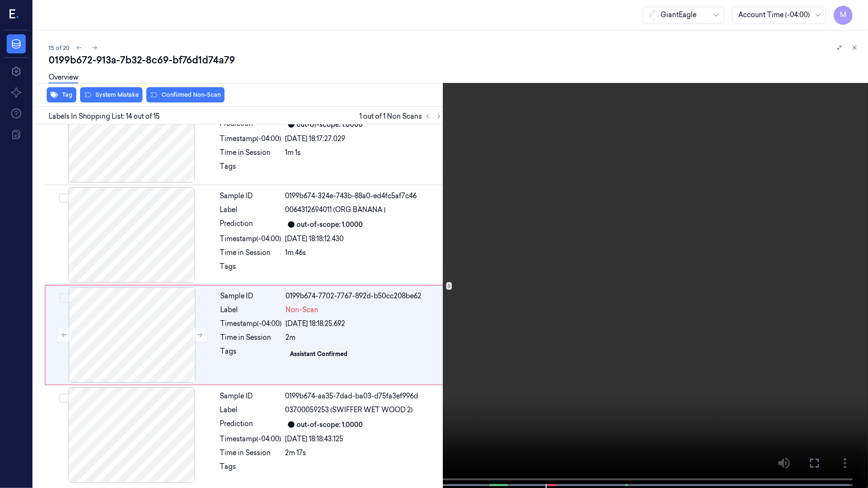
click at [570, 222] on video at bounding box center [434, 245] width 868 height 490
click at [576, 190] on video at bounding box center [434, 245] width 868 height 490
click at [0, 0] on icon at bounding box center [0, 0] width 0 height 0
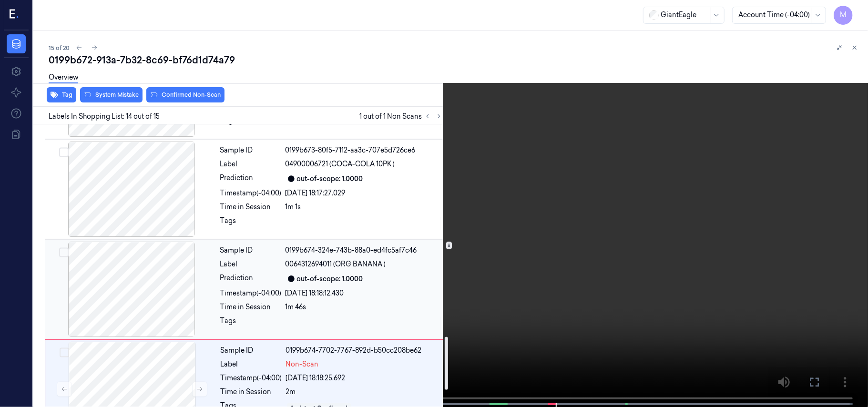
scroll to position [1226, 0]
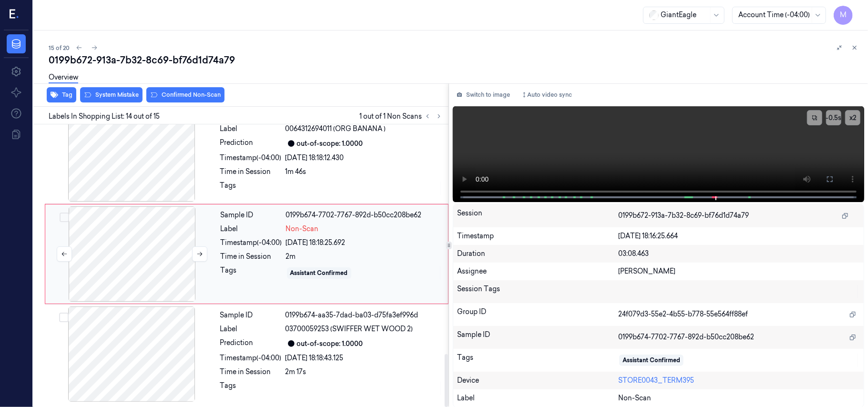
click at [153, 256] on div at bounding box center [132, 253] width 170 height 95
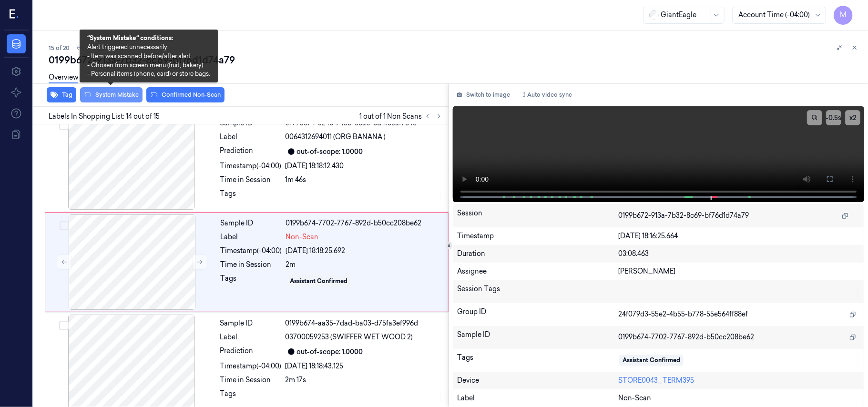
click at [124, 94] on button "System Mistake" at bounding box center [111, 94] width 62 height 15
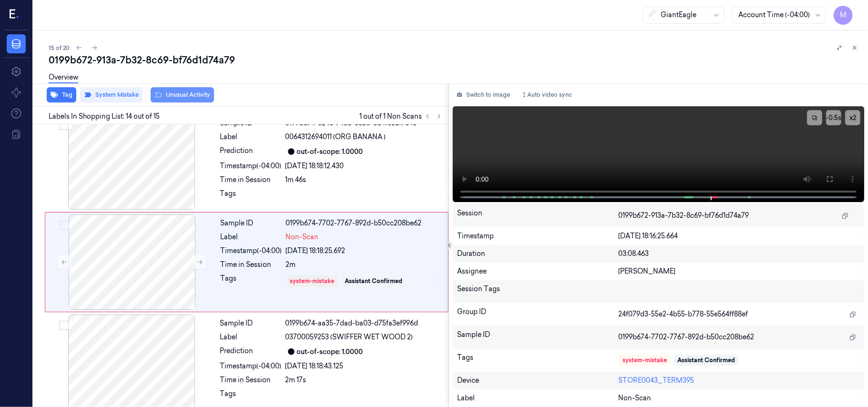
click at [180, 95] on button "Unusual Activity" at bounding box center [182, 94] width 63 height 15
click at [855, 49] on icon at bounding box center [854, 47] width 7 height 7
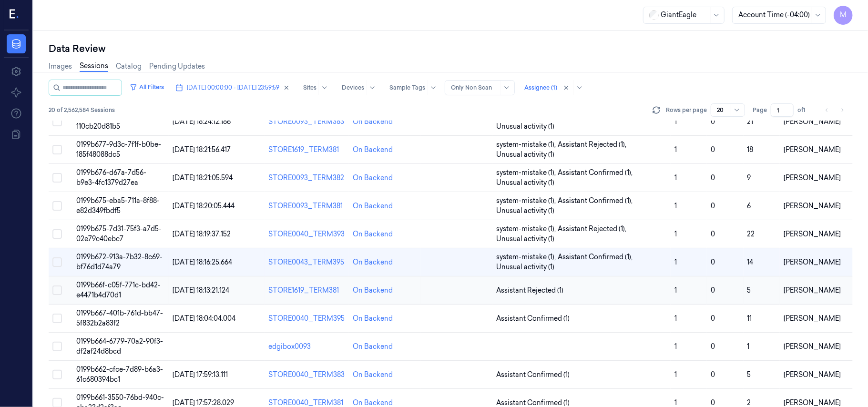
scroll to position [307, 0]
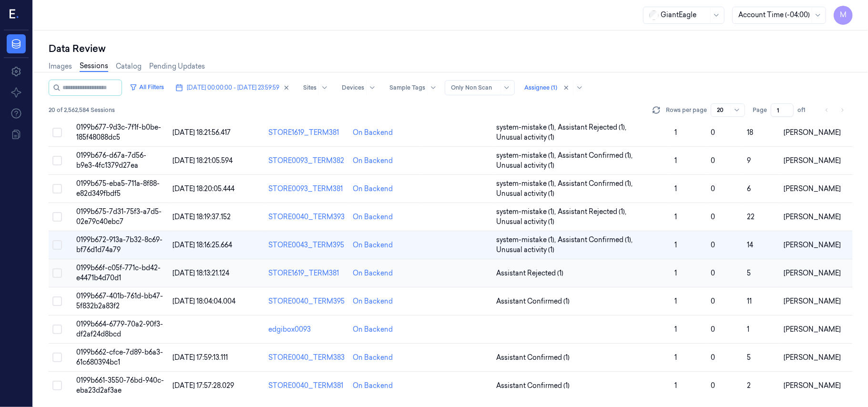
click at [107, 272] on td "0199b66f-c05f-771c-bd42-e4471b4d70d1" at bounding box center [120, 273] width 96 height 28
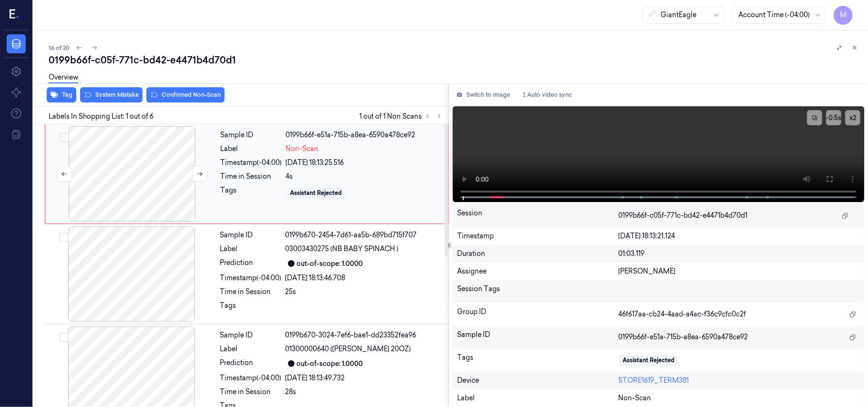
click at [138, 164] on div at bounding box center [132, 173] width 170 height 95
click at [830, 177] on icon at bounding box center [830, 179] width 8 height 8
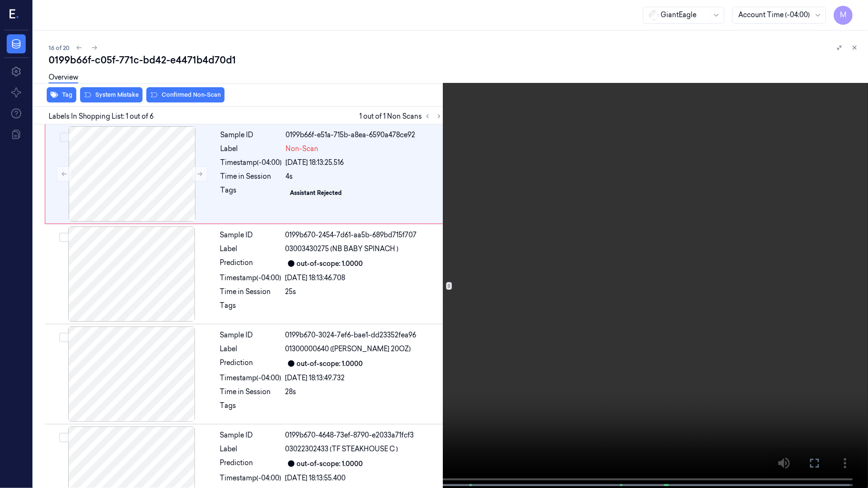
click at [607, 220] on video at bounding box center [434, 245] width 868 height 490
click at [2, 406] on video at bounding box center [434, 245] width 868 height 490
click at [555, 236] on video at bounding box center [434, 245] width 868 height 490
click at [582, 228] on video at bounding box center [434, 245] width 868 height 490
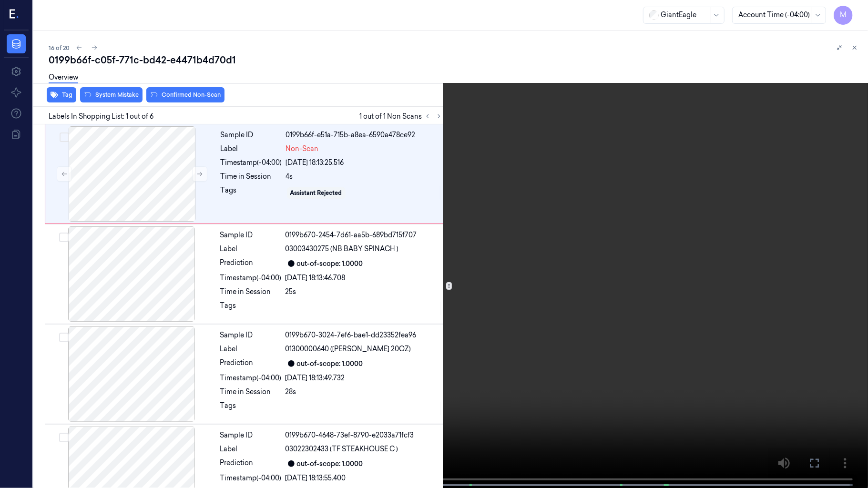
click at [582, 228] on video at bounding box center [434, 245] width 868 height 490
click at [0, 0] on icon at bounding box center [0, 0] width 0 height 0
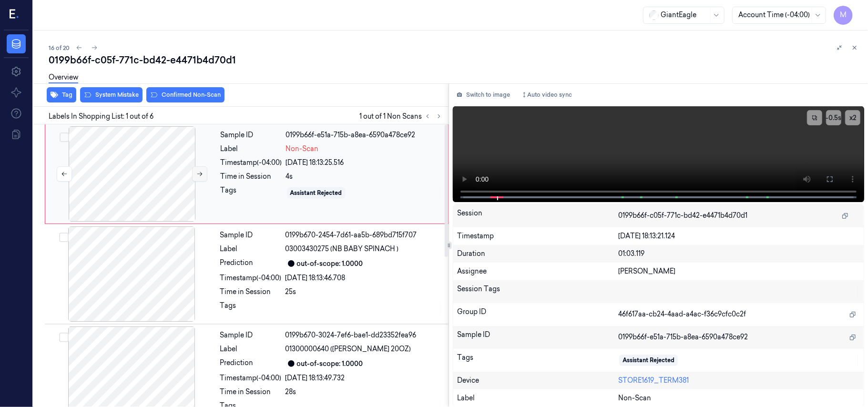
click at [197, 173] on icon at bounding box center [199, 174] width 7 height 7
click at [826, 178] on icon at bounding box center [830, 179] width 8 height 8
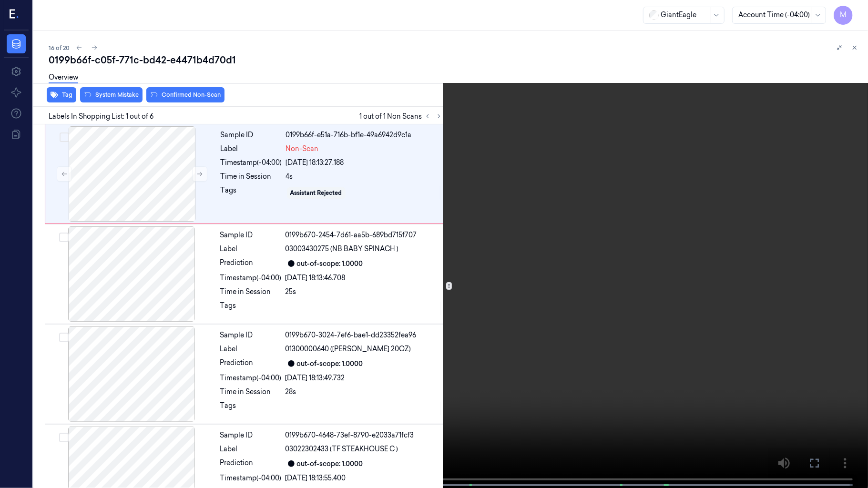
click at [614, 229] on video at bounding box center [434, 245] width 868 height 490
click at [857, 11] on button "x 2" at bounding box center [856, 11] width 15 height 15
click at [800, 98] on video at bounding box center [434, 245] width 868 height 490
click at [0, 0] on icon at bounding box center [0, 0] width 0 height 0
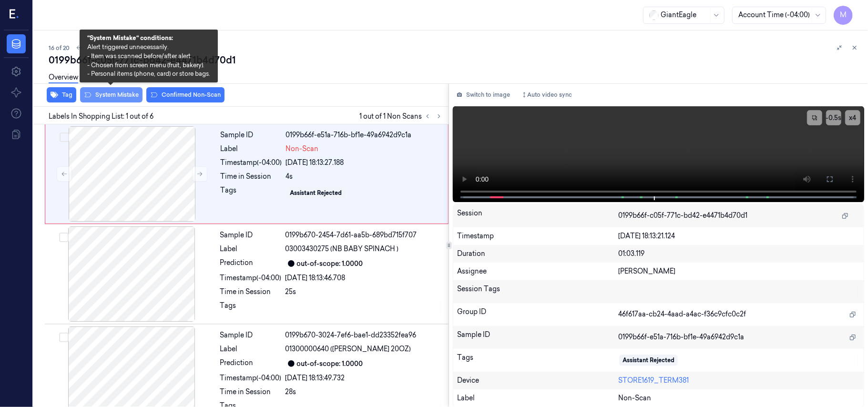
click at [121, 96] on button "System Mistake" at bounding box center [111, 94] width 62 height 15
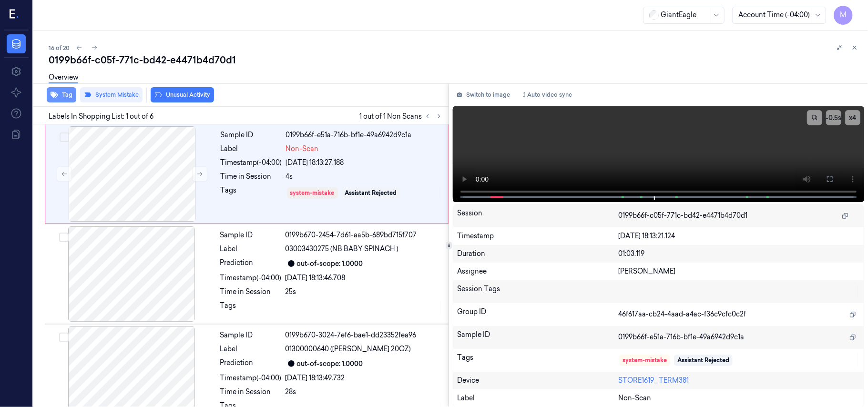
click at [63, 92] on button "Tag" at bounding box center [62, 94] width 30 height 15
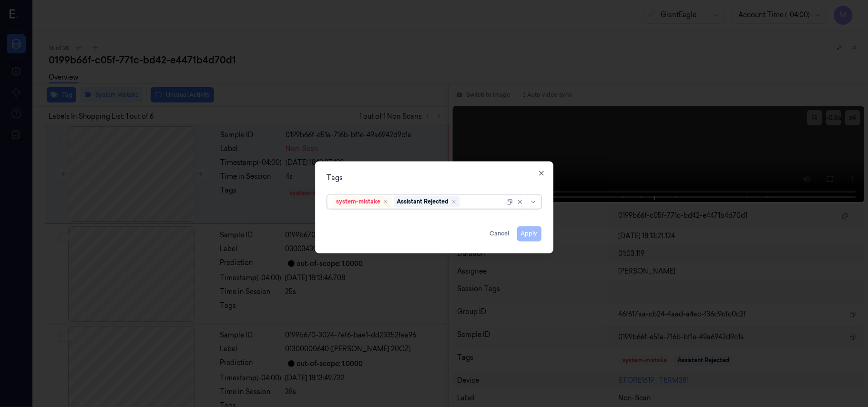
click at [470, 203] on div at bounding box center [483, 202] width 42 height 10
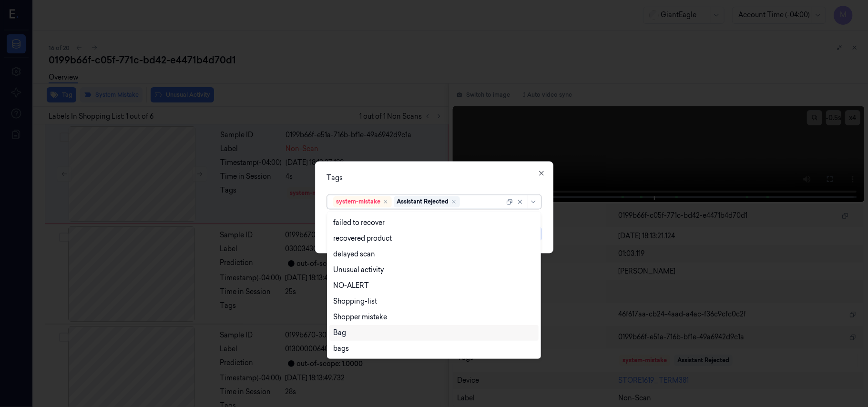
click at [348, 334] on div "Bag" at bounding box center [434, 333] width 202 height 10
click at [429, 172] on div "Tags option Bag, selected. 13 results available. Use Up and Down to choose opti…" at bounding box center [434, 208] width 238 height 92
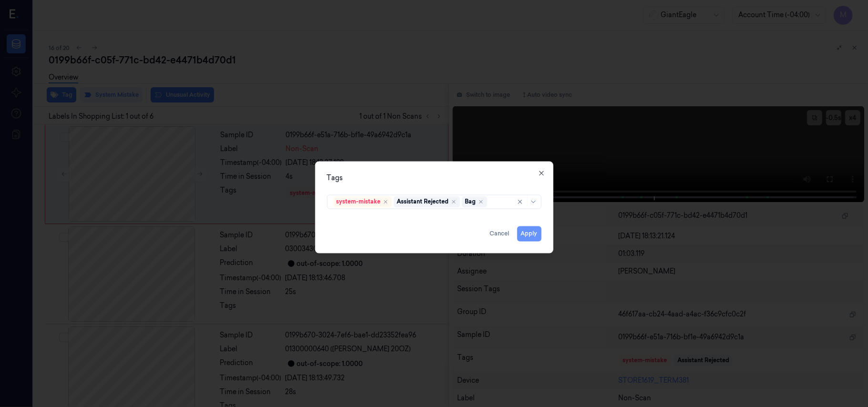
click at [532, 236] on button "Apply" at bounding box center [529, 233] width 24 height 15
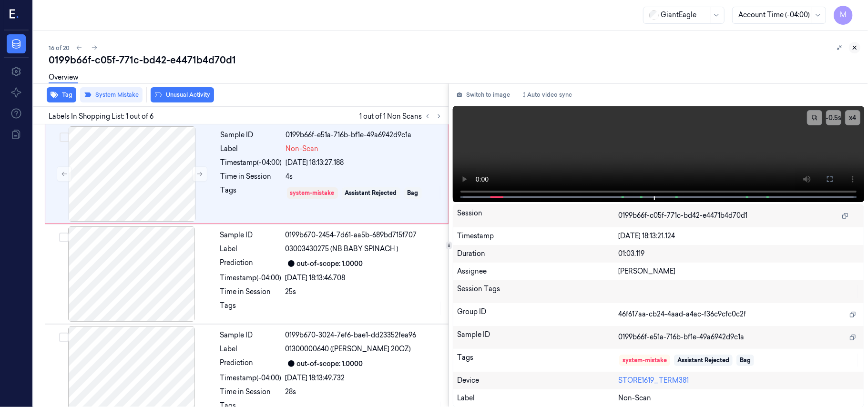
click at [856, 48] on icon at bounding box center [854, 47] width 7 height 7
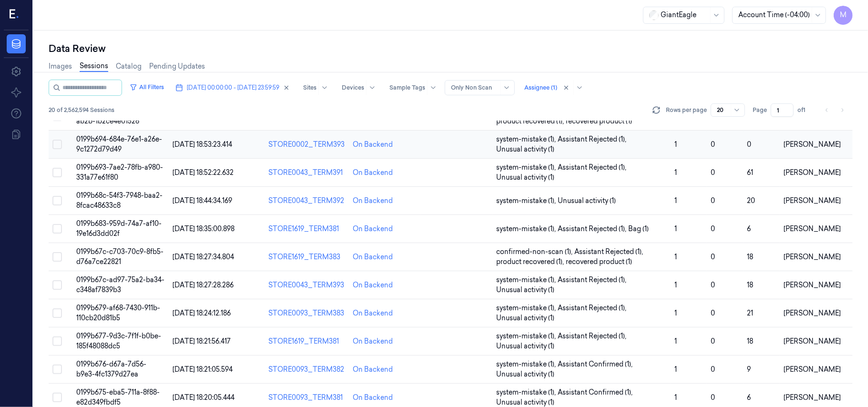
scroll to position [307, 0]
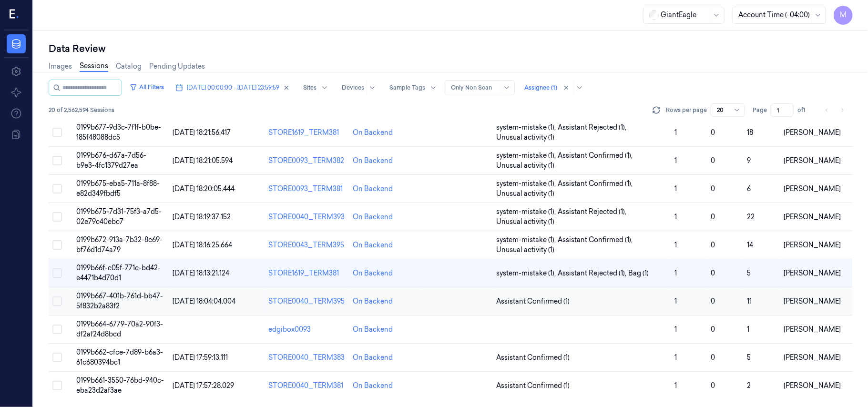
click at [128, 293] on span "0199b667-401b-761d-bb47-5f832b2a83f2" at bounding box center [119, 301] width 87 height 19
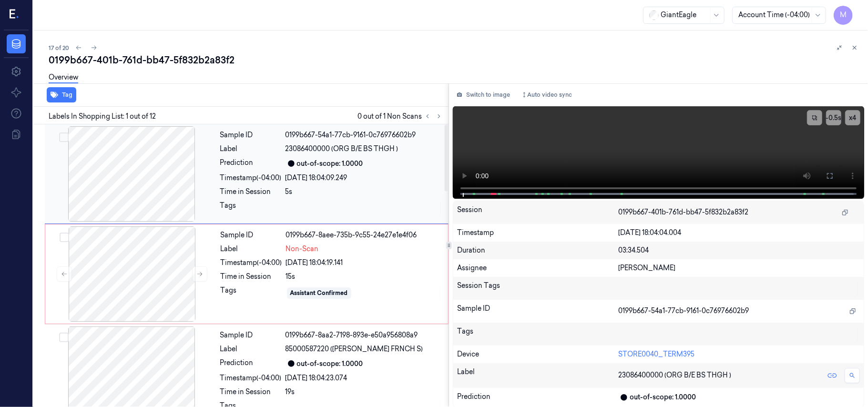
click at [154, 168] on div at bounding box center [132, 173] width 170 height 95
click at [856, 115] on button "x 4" at bounding box center [852, 117] width 15 height 15
click at [829, 175] on icon at bounding box center [830, 176] width 8 height 8
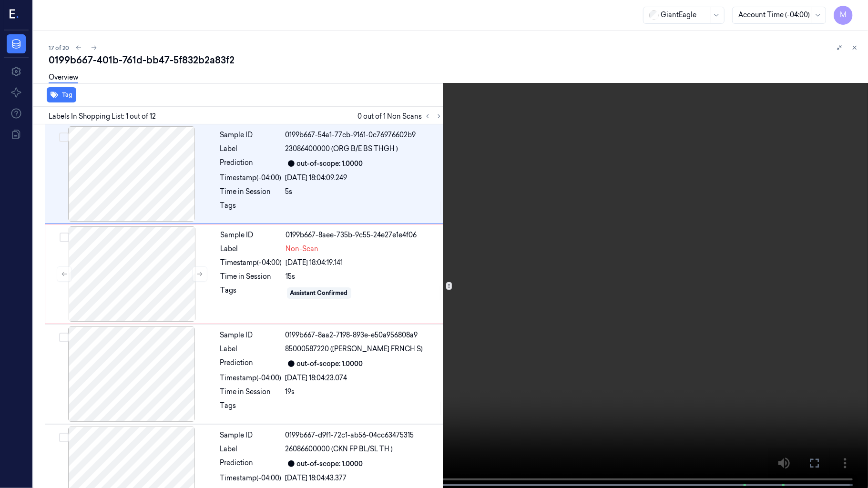
click at [533, 199] on video at bounding box center [434, 245] width 868 height 490
click at [645, 229] on video at bounding box center [434, 245] width 868 height 490
click at [0, 0] on icon at bounding box center [0, 0] width 0 height 0
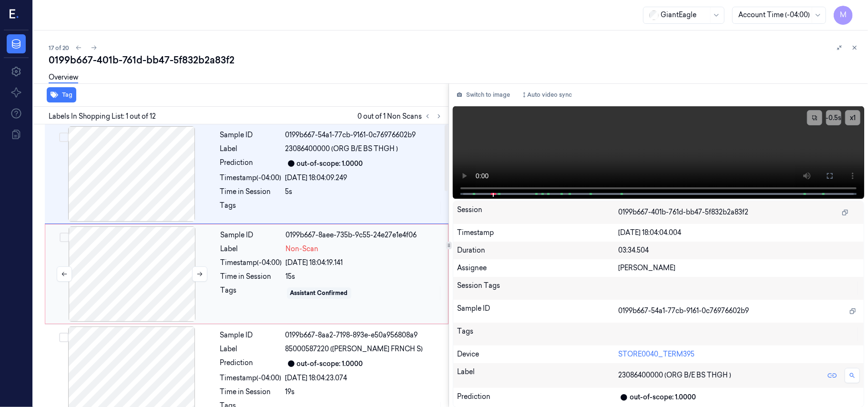
click at [134, 259] on div at bounding box center [132, 273] width 170 height 95
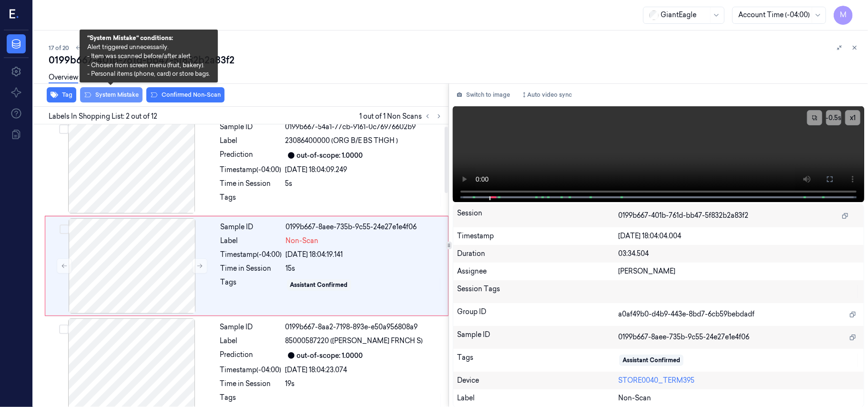
click at [127, 95] on button "System Mistake" at bounding box center [111, 94] width 62 height 15
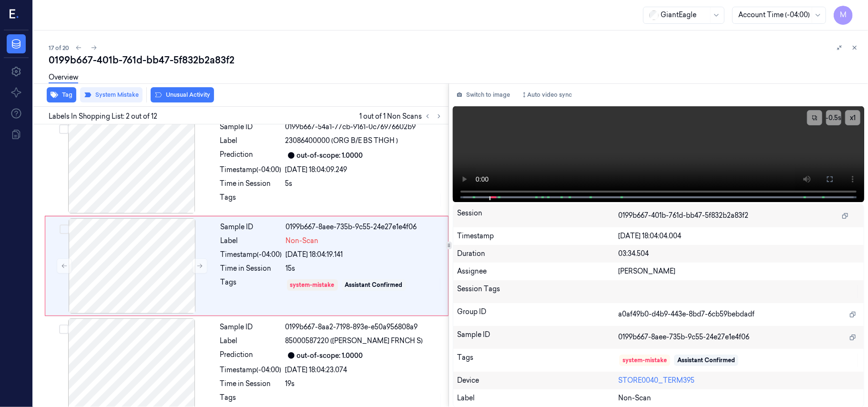
click at [180, 92] on button "Unusual Activity" at bounding box center [182, 94] width 63 height 15
click at [854, 46] on icon at bounding box center [854, 47] width 7 height 7
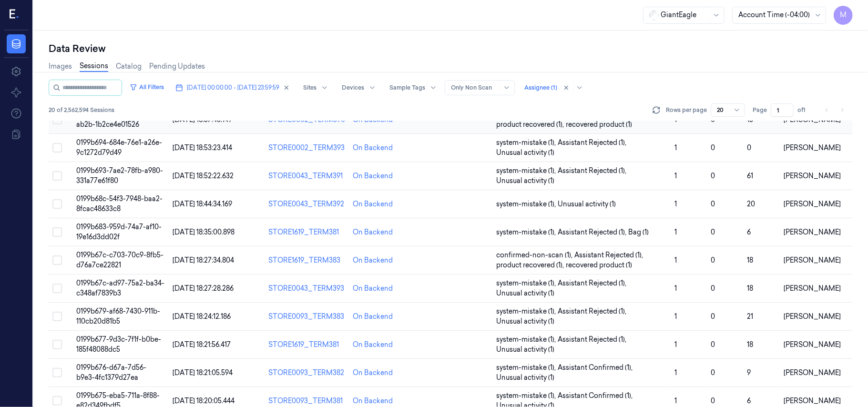
scroll to position [307, 0]
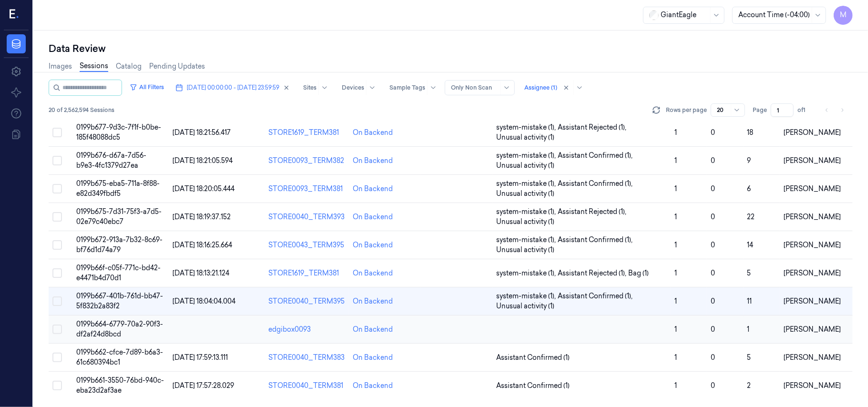
click at [119, 321] on span "0199b664-6779-70a2-90f3-df2af24d8bcd" at bounding box center [119, 329] width 87 height 19
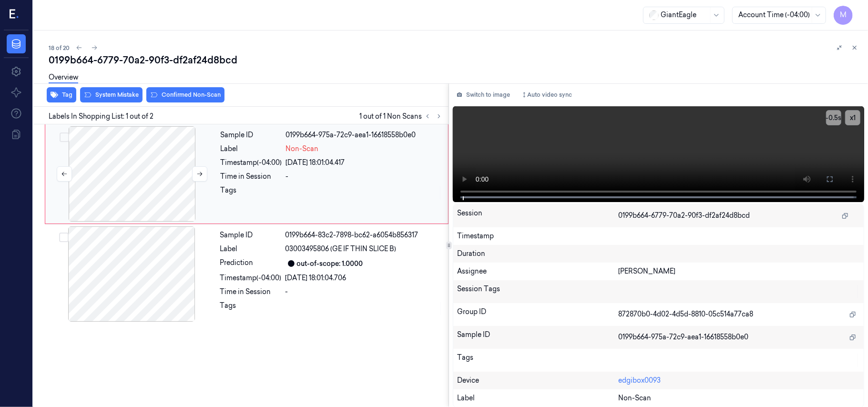
click at [140, 162] on div at bounding box center [132, 173] width 170 height 95
click at [831, 175] on icon at bounding box center [830, 179] width 8 height 8
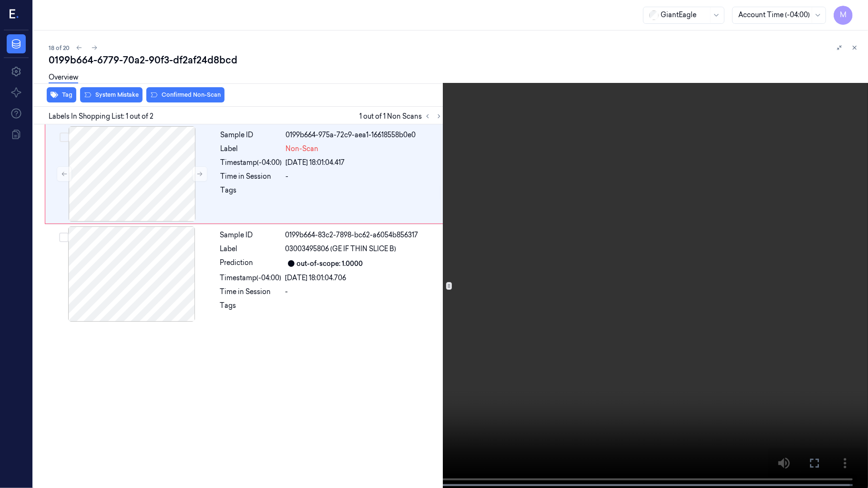
click at [586, 225] on video at bounding box center [434, 245] width 868 height 490
click at [860, 12] on button "x 1" at bounding box center [856, 11] width 15 height 15
click at [670, 348] on video at bounding box center [434, 245] width 868 height 490
click at [418, 278] on video at bounding box center [434, 245] width 868 height 490
click at [416, 308] on video at bounding box center [434, 245] width 868 height 490
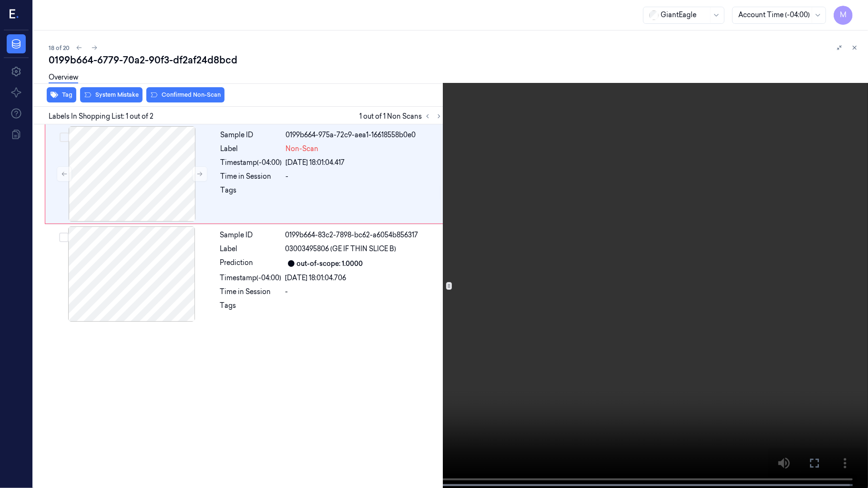
click at [0, 0] on icon at bounding box center [0, 0] width 0 height 0
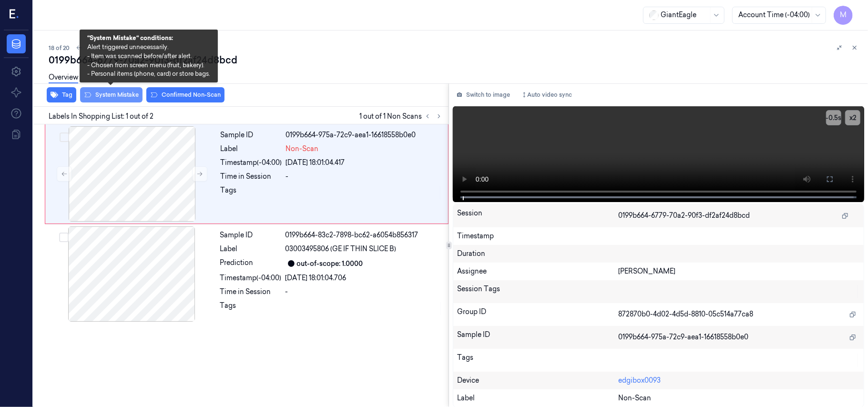
click at [124, 94] on button "System Mistake" at bounding box center [111, 94] width 62 height 15
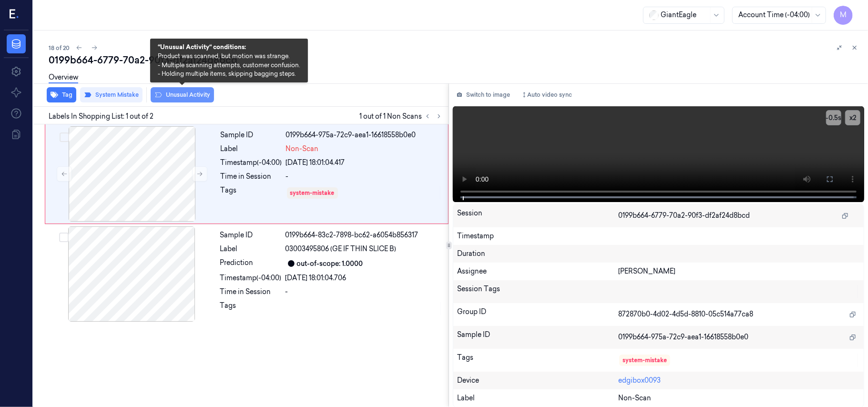
click at [191, 92] on button "Unusual Activity" at bounding box center [182, 94] width 63 height 15
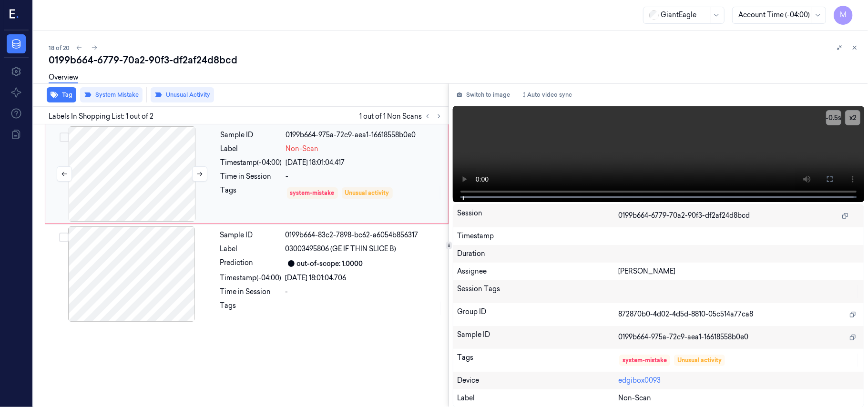
click at [163, 176] on div at bounding box center [132, 173] width 170 height 95
click at [829, 181] on icon at bounding box center [830, 179] width 6 height 6
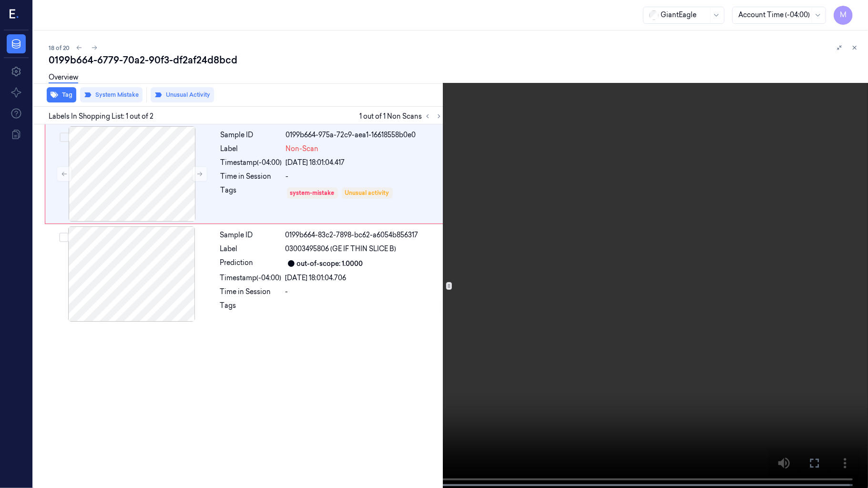
click at [0, 0] on icon at bounding box center [0, 0] width 0 height 0
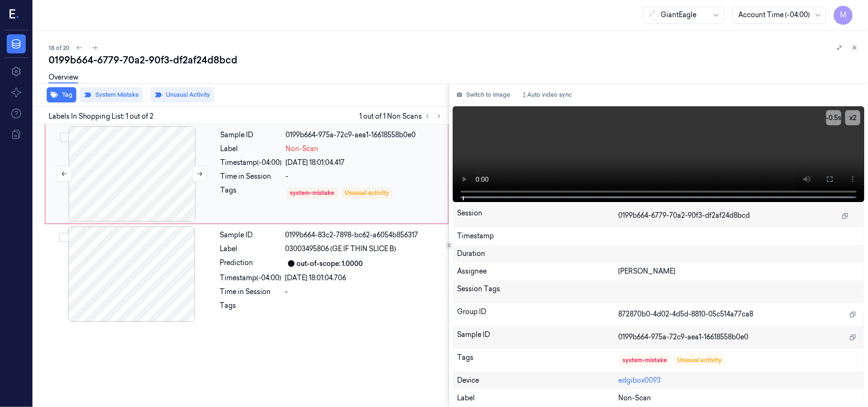
click at [140, 137] on div at bounding box center [132, 173] width 170 height 95
click at [496, 93] on button "Switch to image" at bounding box center [483, 94] width 61 height 15
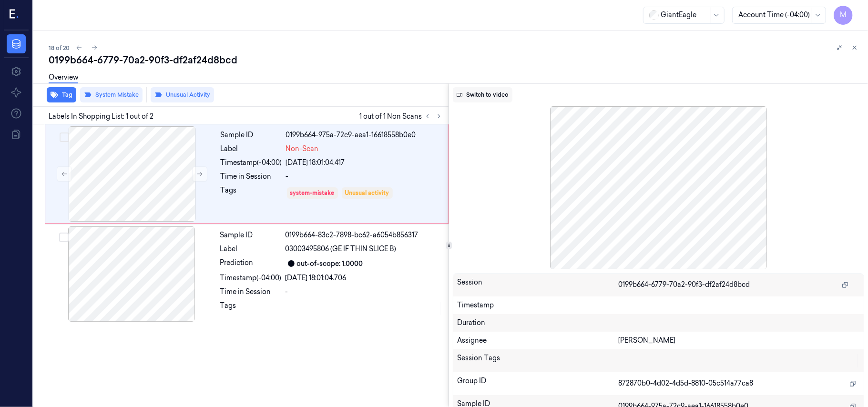
click at [499, 94] on button "Switch to video" at bounding box center [483, 94] width 60 height 15
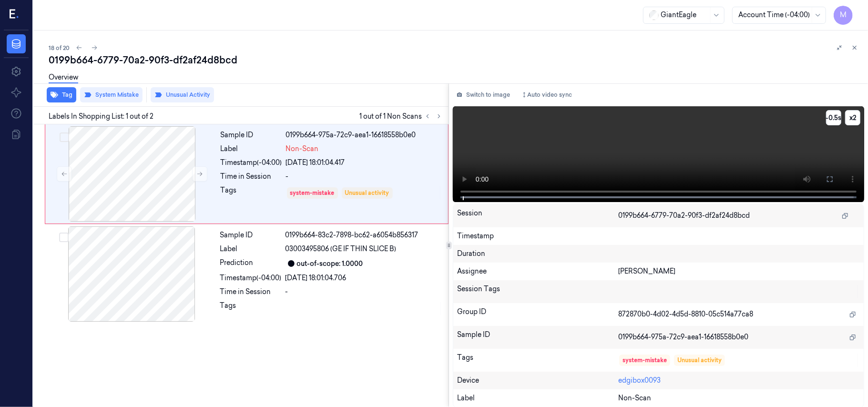
click at [801, 164] on video at bounding box center [658, 154] width 411 height 96
click at [836, 180] on button at bounding box center [829, 179] width 15 height 15
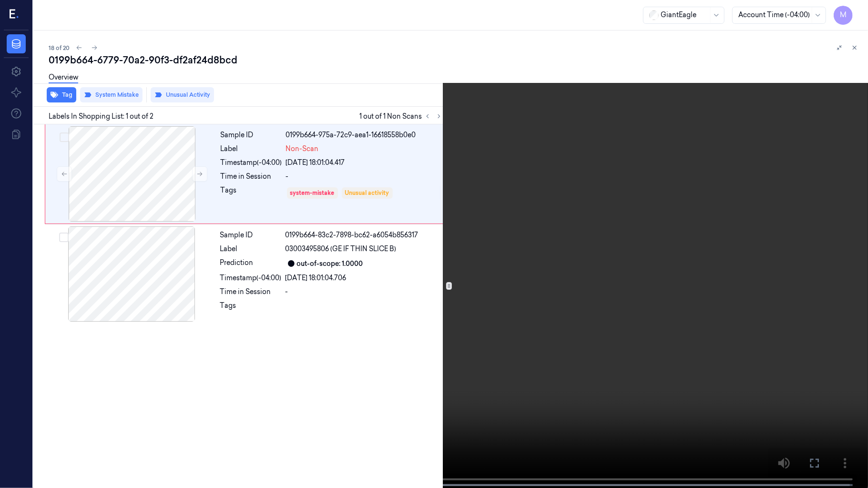
click at [560, 223] on video at bounding box center [434, 245] width 868 height 490
click at [549, 253] on video at bounding box center [434, 245] width 868 height 490
click at [0, 0] on icon at bounding box center [0, 0] width 0 height 0
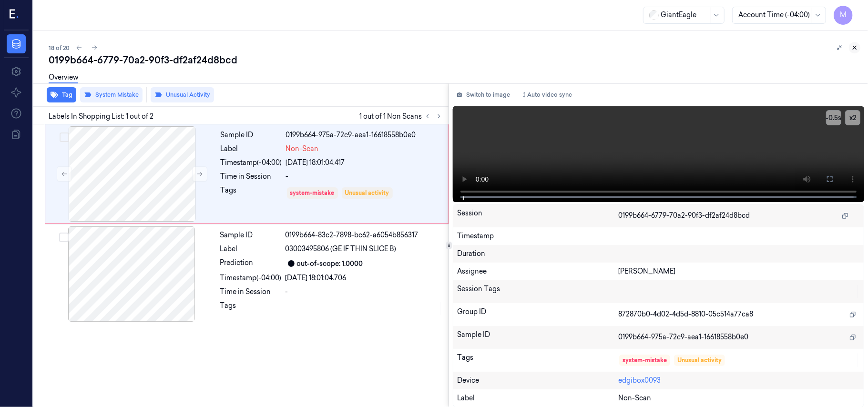
click at [854, 50] on icon at bounding box center [854, 47] width 7 height 7
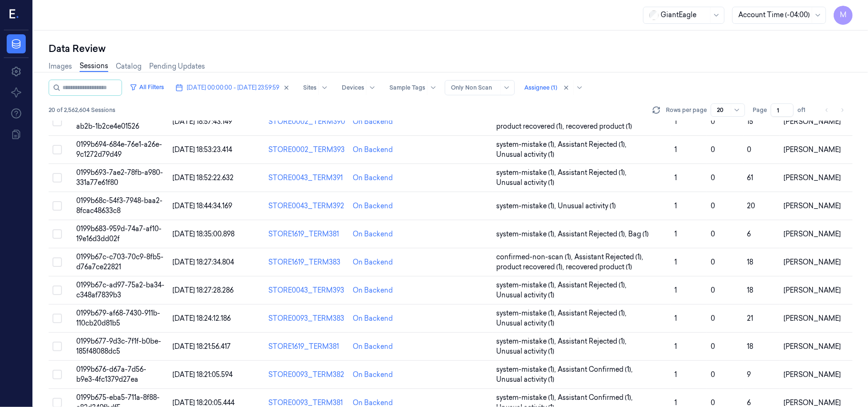
scroll to position [307, 0]
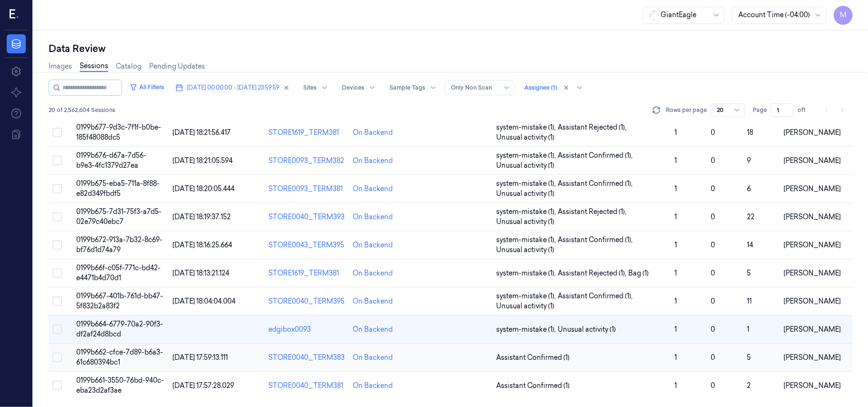
click at [131, 350] on span "0199b662-cfce-7d89-b6a3-61c680394bc1" at bounding box center [119, 357] width 87 height 19
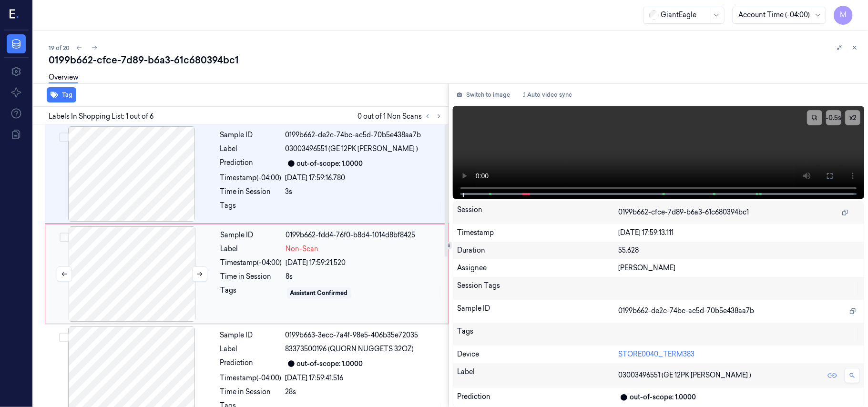
click at [144, 252] on div at bounding box center [132, 273] width 170 height 95
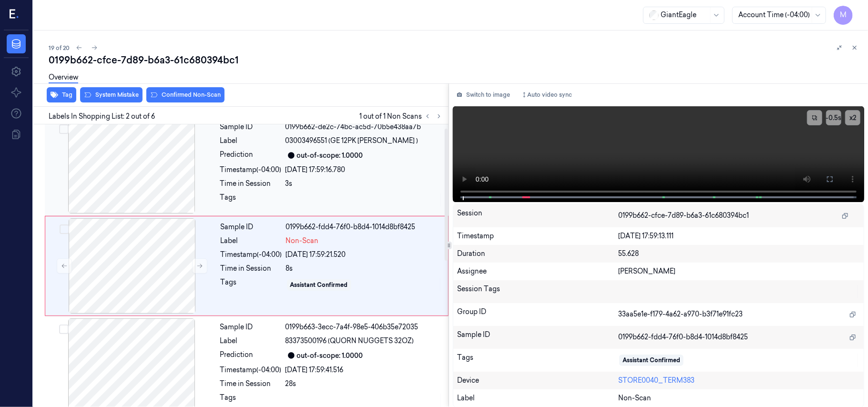
click at [149, 161] on div at bounding box center [132, 165] width 170 height 95
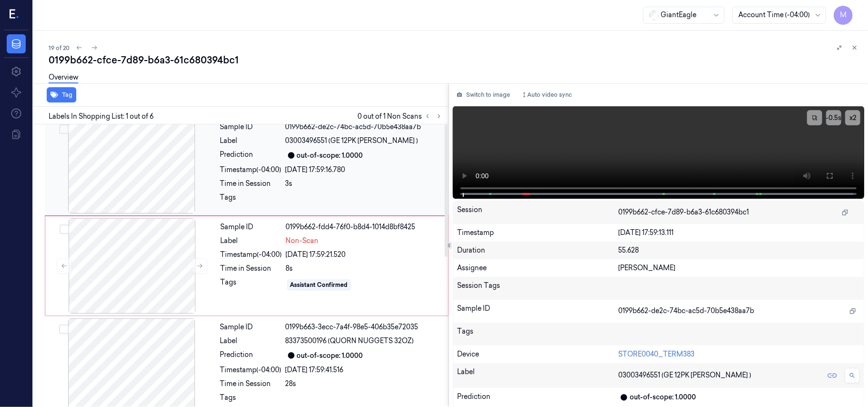
scroll to position [0, 0]
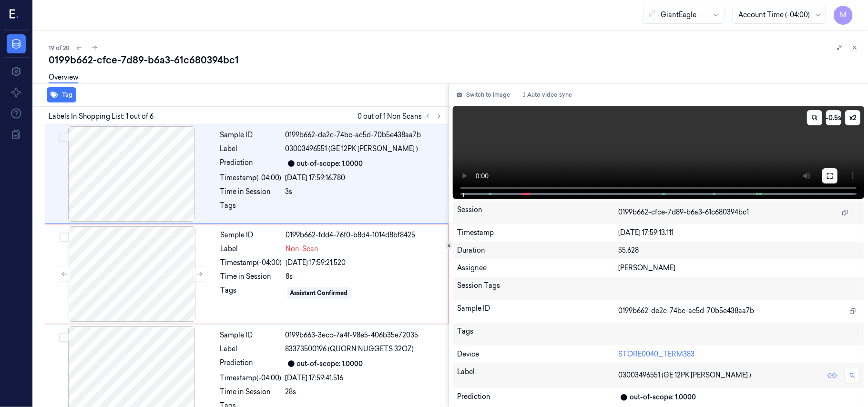
click at [829, 174] on icon at bounding box center [830, 176] width 8 height 8
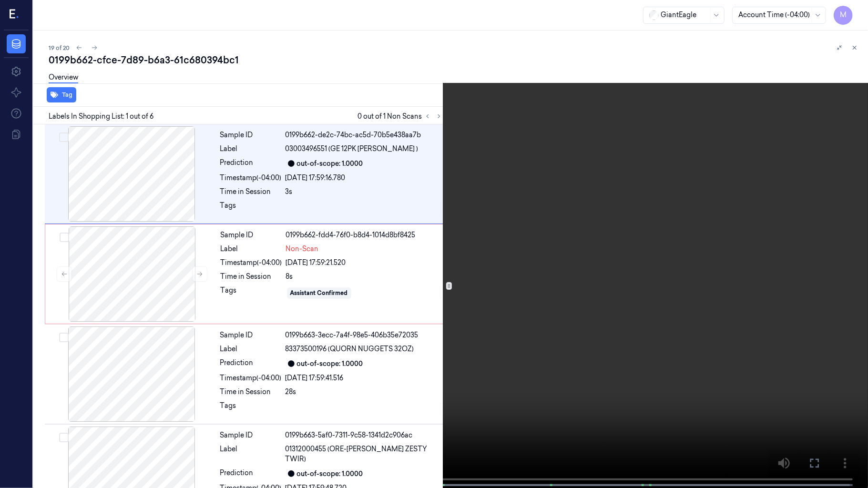
click at [599, 223] on video at bounding box center [434, 245] width 868 height 490
click at [590, 235] on video at bounding box center [434, 245] width 868 height 490
click at [0, 0] on icon at bounding box center [0, 0] width 0 height 0
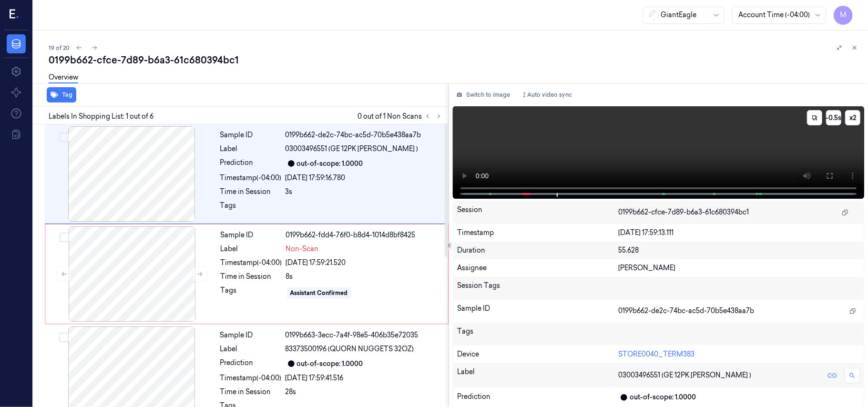
click at [683, 144] on video at bounding box center [658, 152] width 411 height 92
click at [830, 172] on icon at bounding box center [830, 176] width 8 height 8
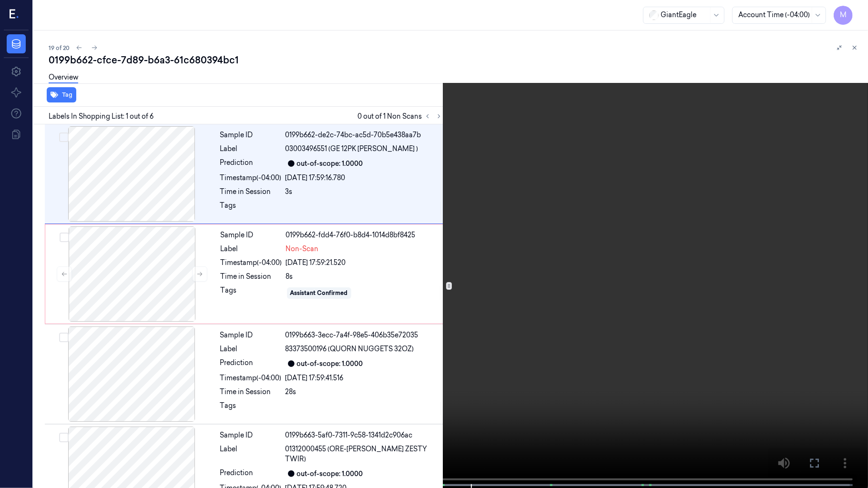
click at [559, 295] on video at bounding box center [434, 245] width 868 height 490
click at [0, 0] on icon at bounding box center [0, 0] width 0 height 0
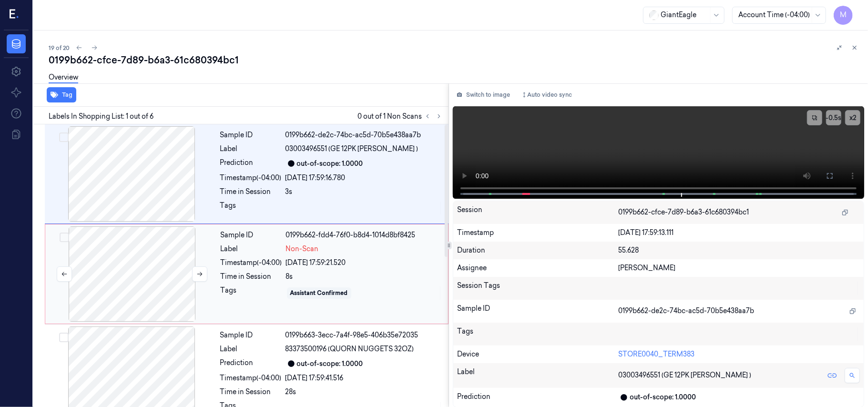
click at [112, 251] on div at bounding box center [132, 273] width 170 height 95
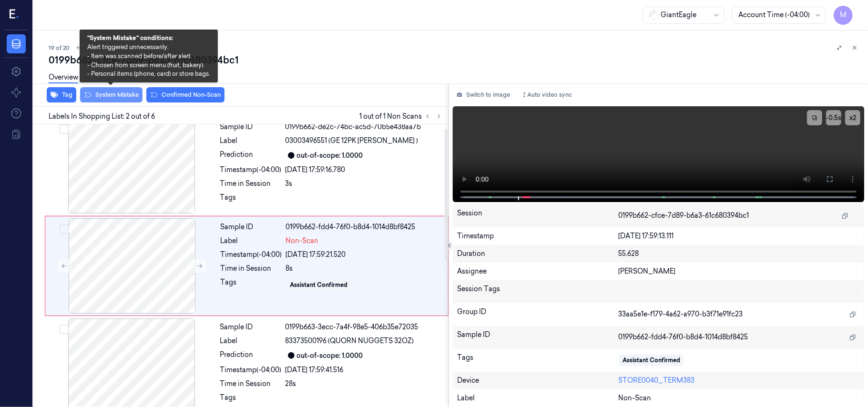
click at [111, 96] on button "System Mistake" at bounding box center [111, 94] width 62 height 15
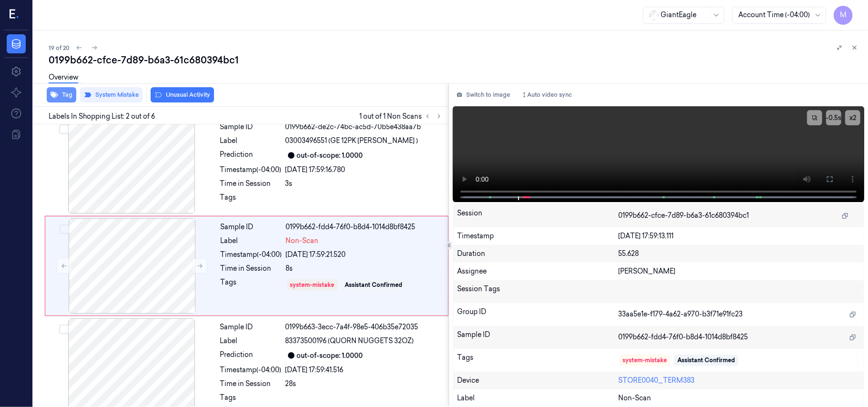
click at [65, 97] on button "Tag" at bounding box center [62, 94] width 30 height 15
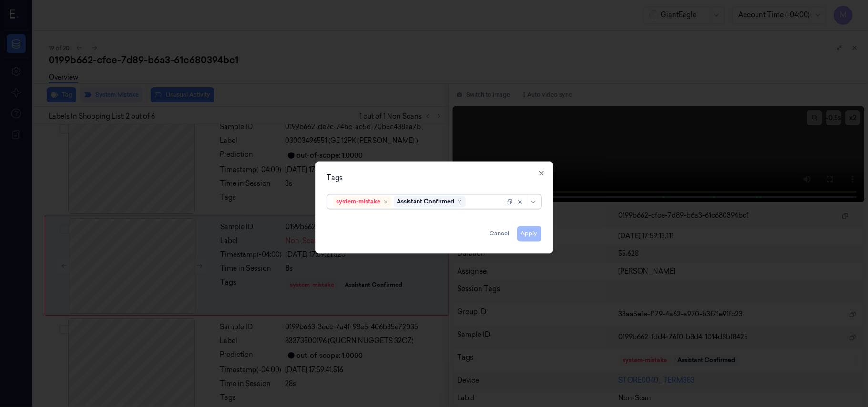
click at [473, 202] on div at bounding box center [485, 202] width 37 height 10
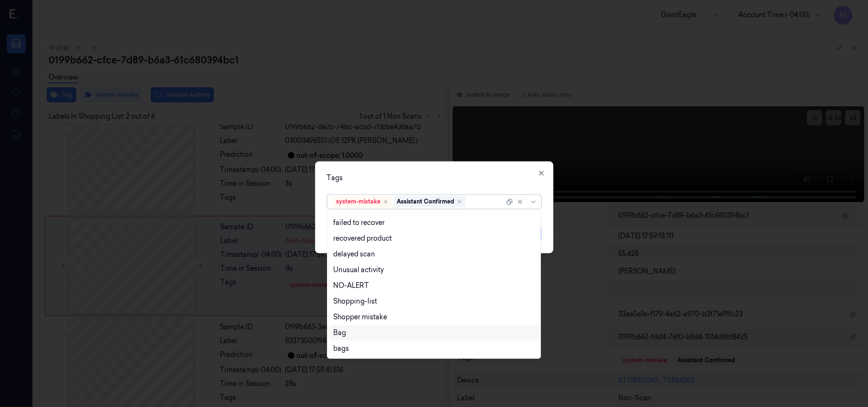
click at [349, 335] on div "Bag" at bounding box center [434, 333] width 202 height 10
click at [441, 175] on div "Tags" at bounding box center [434, 178] width 214 height 10
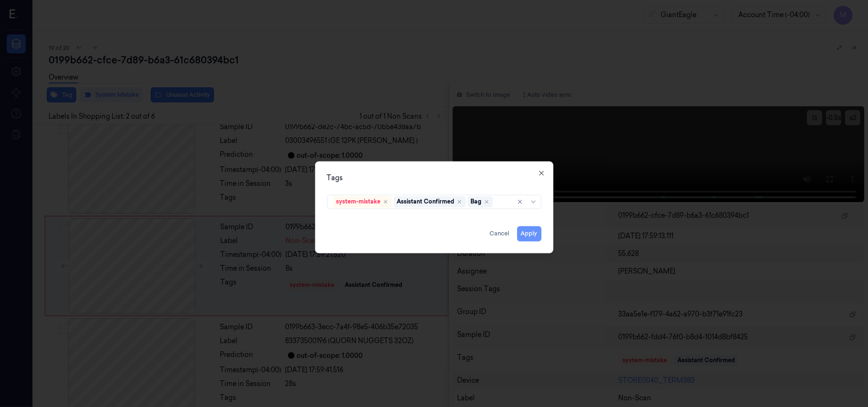
click at [532, 231] on button "Apply" at bounding box center [529, 233] width 24 height 15
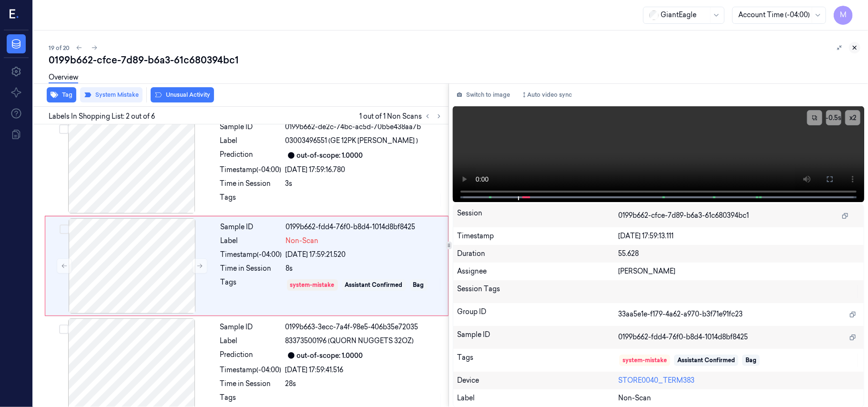
click at [854, 48] on icon at bounding box center [854, 47] width 3 height 3
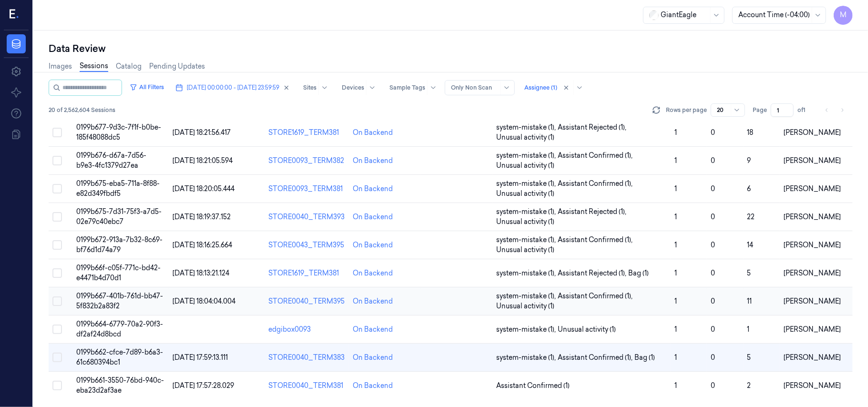
scroll to position [307, 0]
click at [106, 387] on span "0199b661-3550-76bd-940c-eba23d2af3ae" at bounding box center [120, 385] width 88 height 19
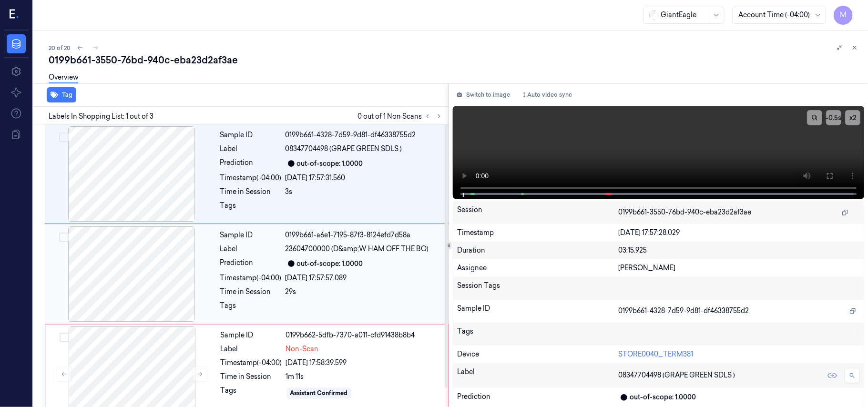
click at [323, 280] on div "[DATE] 17:57:57.089" at bounding box center [363, 278] width 157 height 10
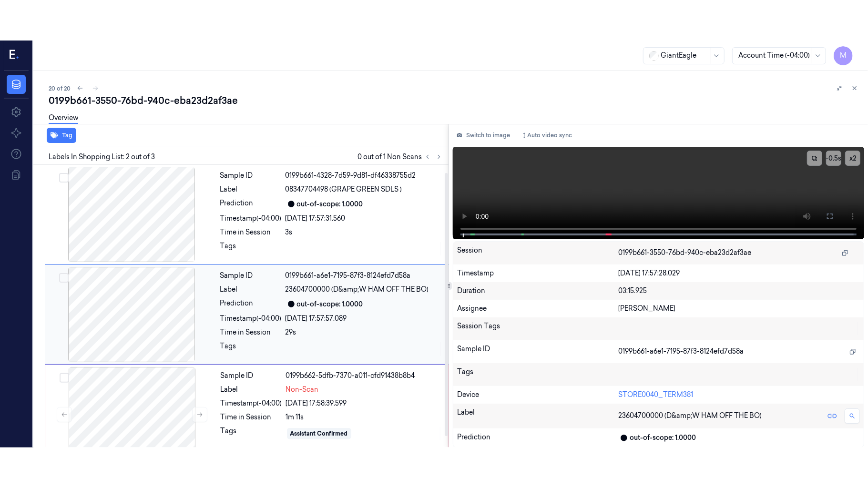
scroll to position [8, 0]
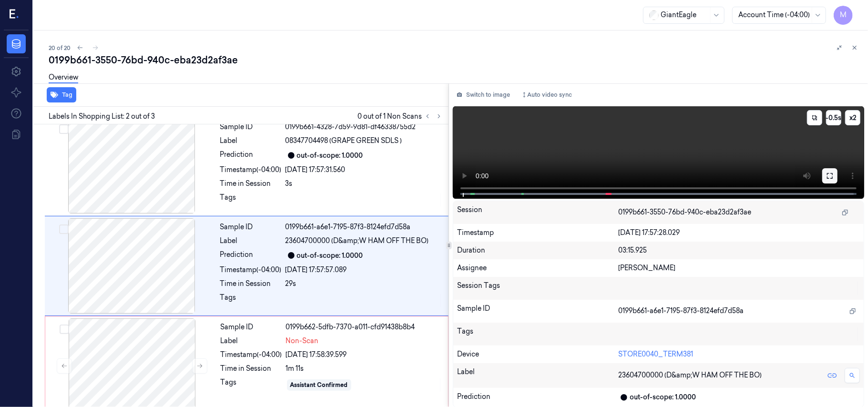
click at [833, 176] on icon at bounding box center [830, 176] width 8 height 8
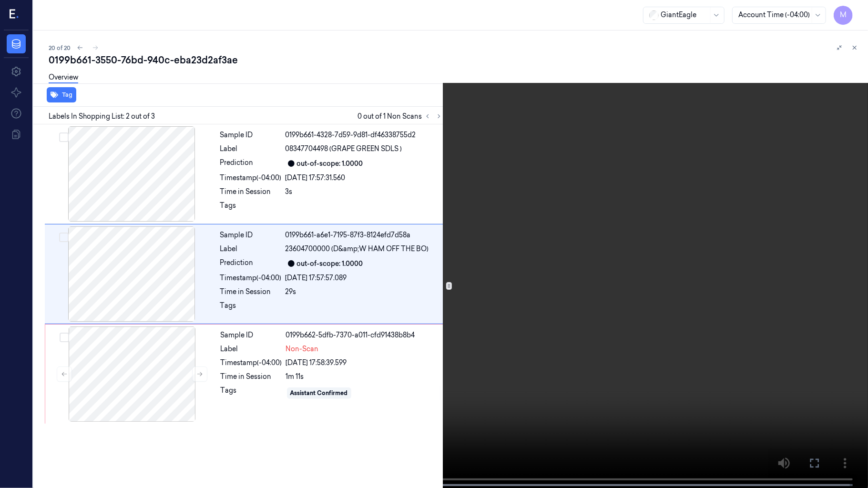
click at [681, 262] on video at bounding box center [434, 245] width 868 height 490
click at [719, 279] on video at bounding box center [434, 245] width 868 height 490
click at [528, 250] on video at bounding box center [434, 245] width 868 height 490
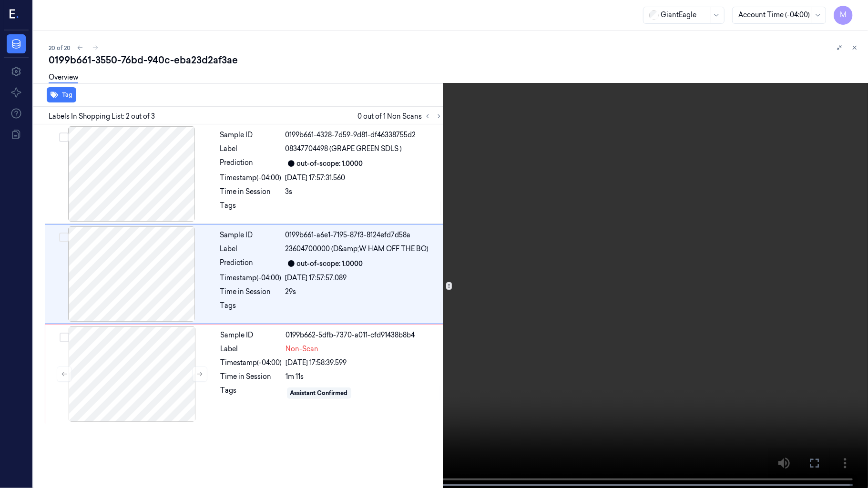
click at [557, 259] on video at bounding box center [434, 245] width 868 height 490
click at [0, 0] on icon at bounding box center [0, 0] width 0 height 0
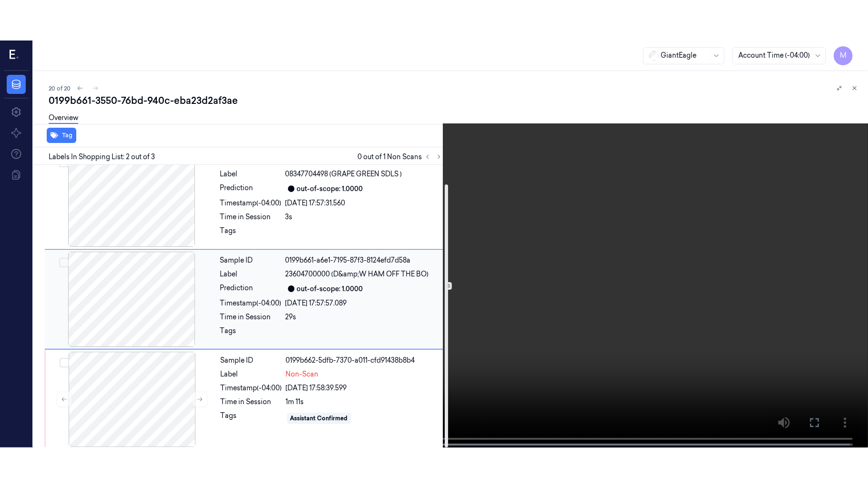
scroll to position [21, 0]
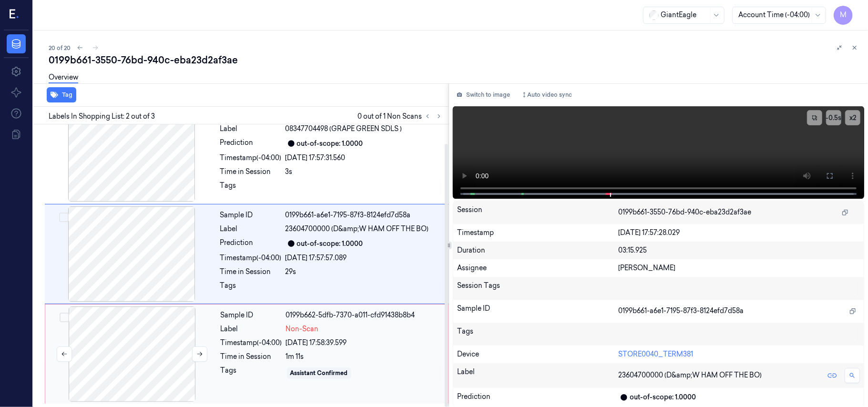
click at [161, 326] on div at bounding box center [132, 353] width 170 height 95
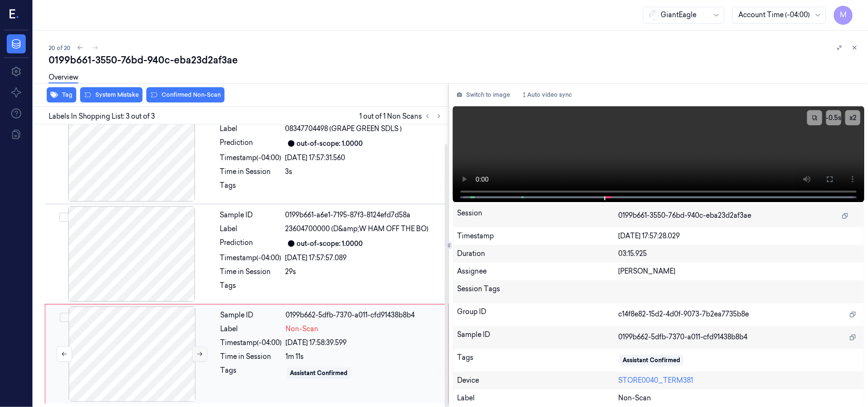
click at [195, 354] on button at bounding box center [199, 353] width 15 height 15
click at [685, 140] on video at bounding box center [658, 154] width 411 height 96
click at [830, 177] on icon at bounding box center [830, 179] width 8 height 8
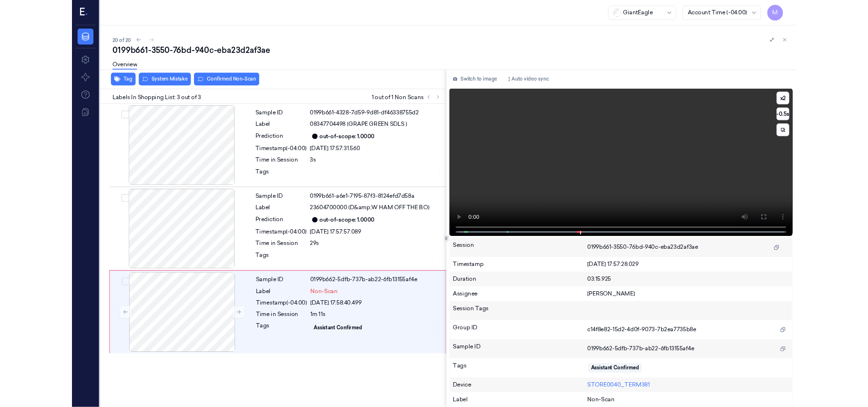
scroll to position [0, 0]
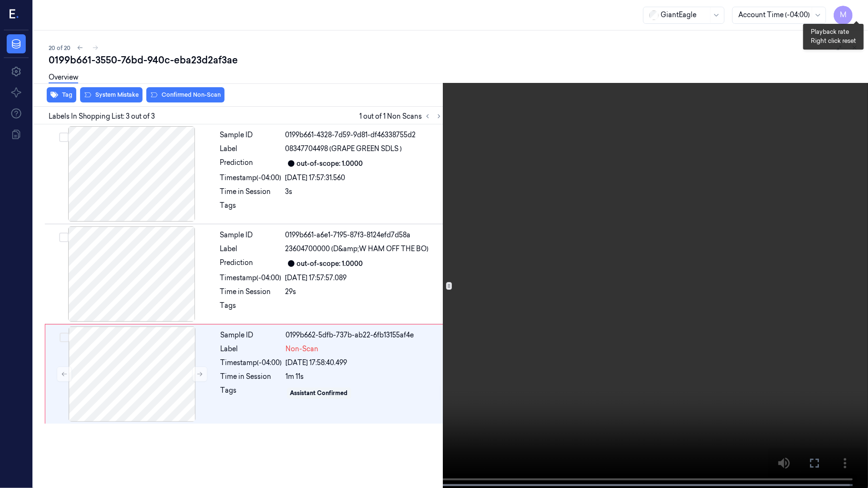
click at [858, 10] on button "x 2" at bounding box center [856, 11] width 15 height 15
click at [0, 0] on icon at bounding box center [0, 0] width 0 height 0
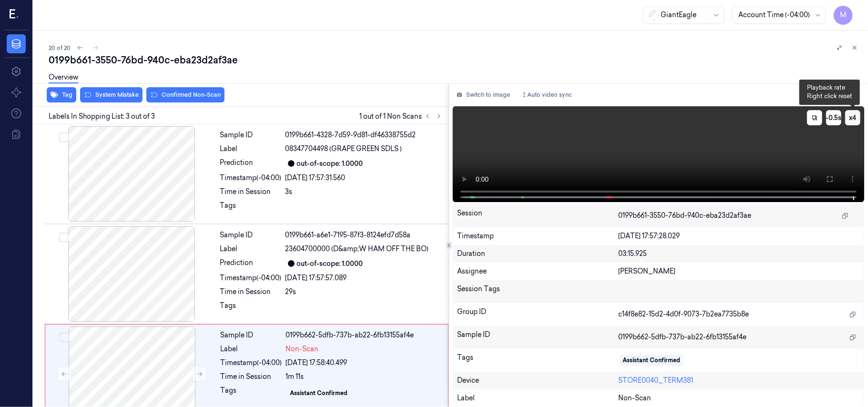
click at [850, 112] on button "x 4" at bounding box center [852, 117] width 15 height 15
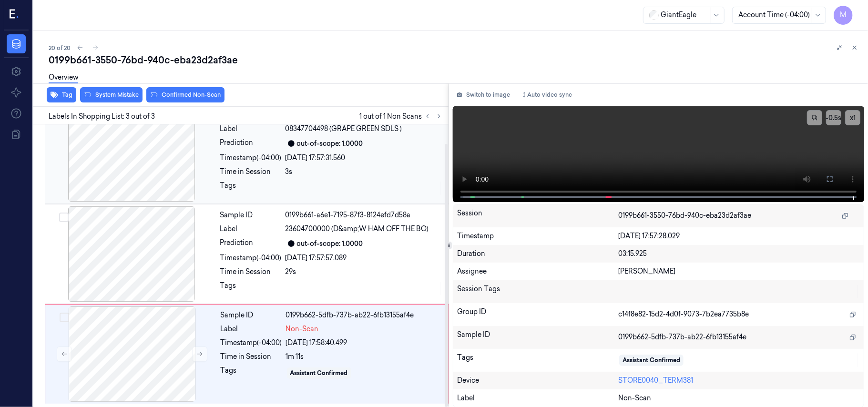
click at [146, 167] on div at bounding box center [132, 153] width 170 height 95
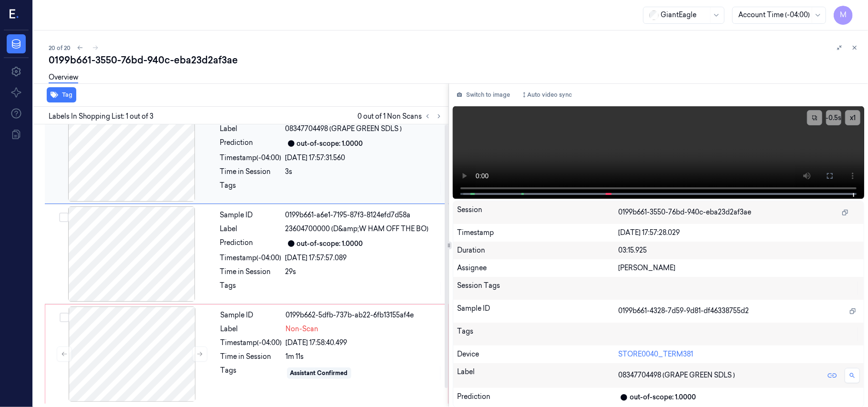
scroll to position [0, 0]
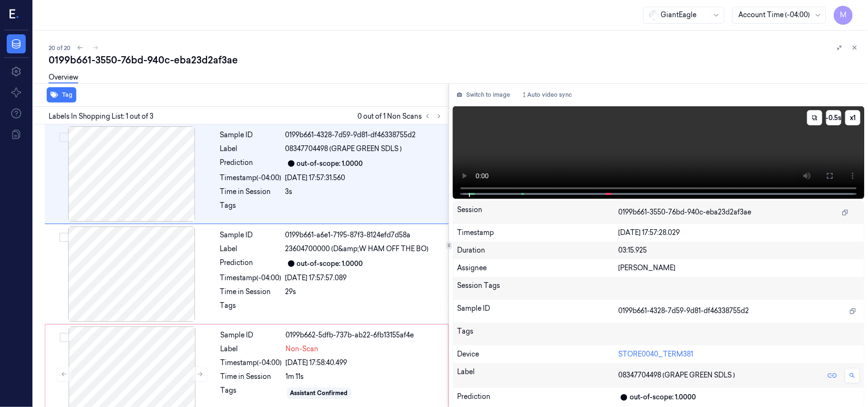
click at [742, 142] on video at bounding box center [658, 152] width 411 height 92
click at [830, 174] on icon at bounding box center [830, 176] width 8 height 8
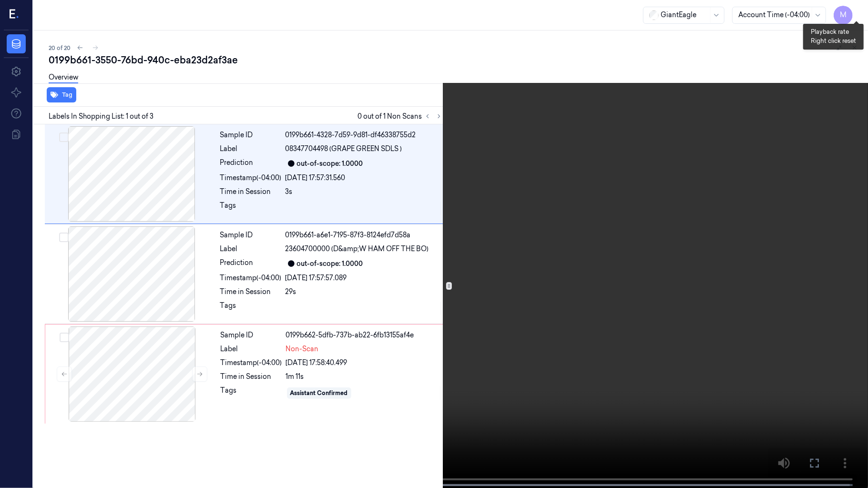
click at [860, 9] on button "x 1" at bounding box center [856, 11] width 15 height 15
click at [593, 252] on video at bounding box center [434, 245] width 868 height 490
click at [319, 283] on video at bounding box center [434, 245] width 868 height 490
click at [233, 325] on video at bounding box center [434, 245] width 868 height 490
click at [0, 0] on icon at bounding box center [0, 0] width 0 height 0
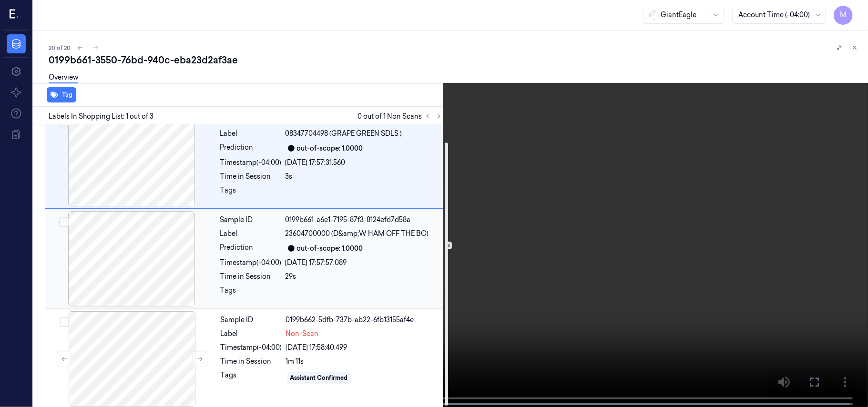
scroll to position [21, 0]
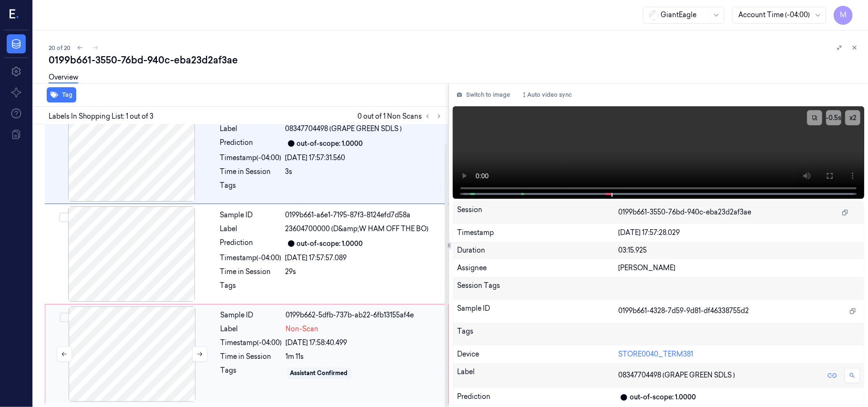
click at [193, 318] on div at bounding box center [132, 353] width 170 height 95
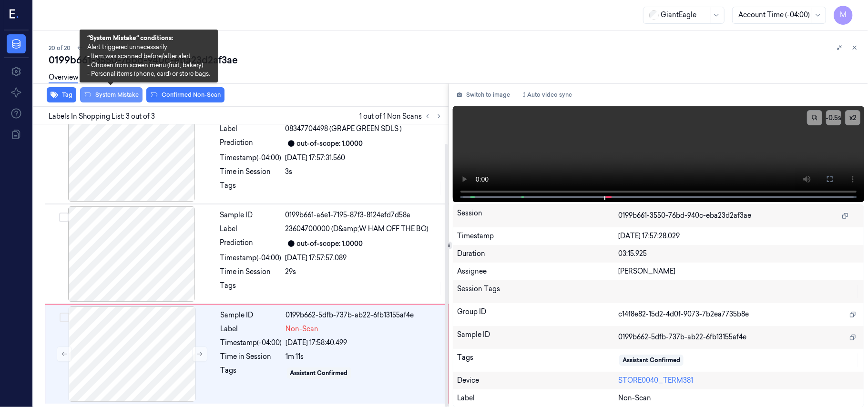
click at [124, 100] on button "System Mistake" at bounding box center [111, 94] width 62 height 15
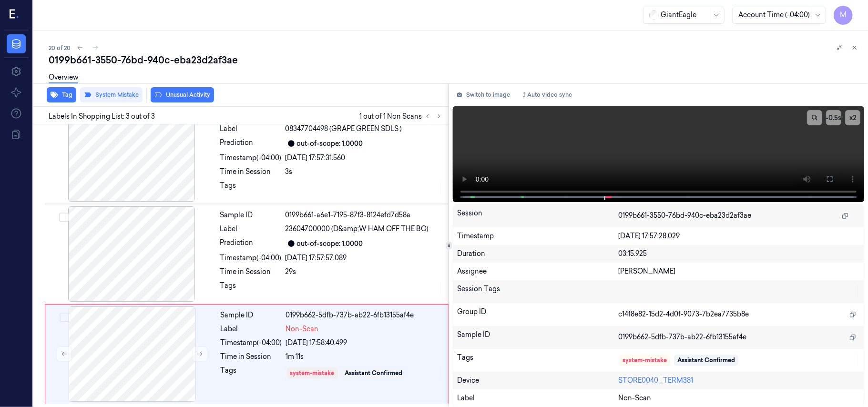
click at [180, 91] on button "Unusual Activity" at bounding box center [182, 94] width 63 height 15
click at [856, 43] on button at bounding box center [854, 47] width 11 height 11
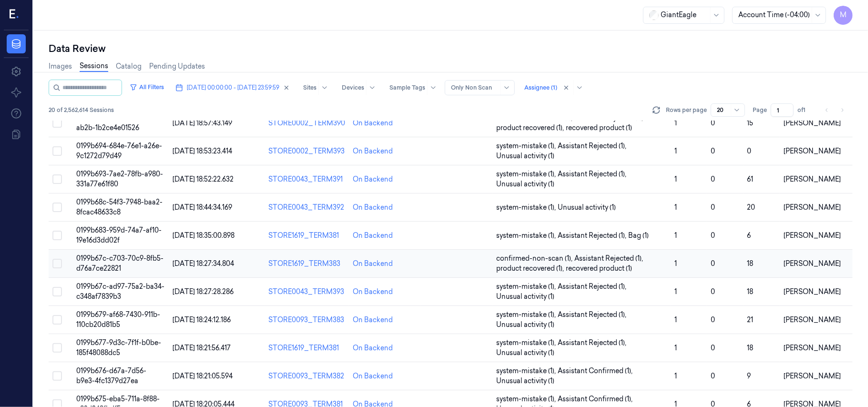
scroll to position [307, 0]
